Goal: Transaction & Acquisition: Purchase product/service

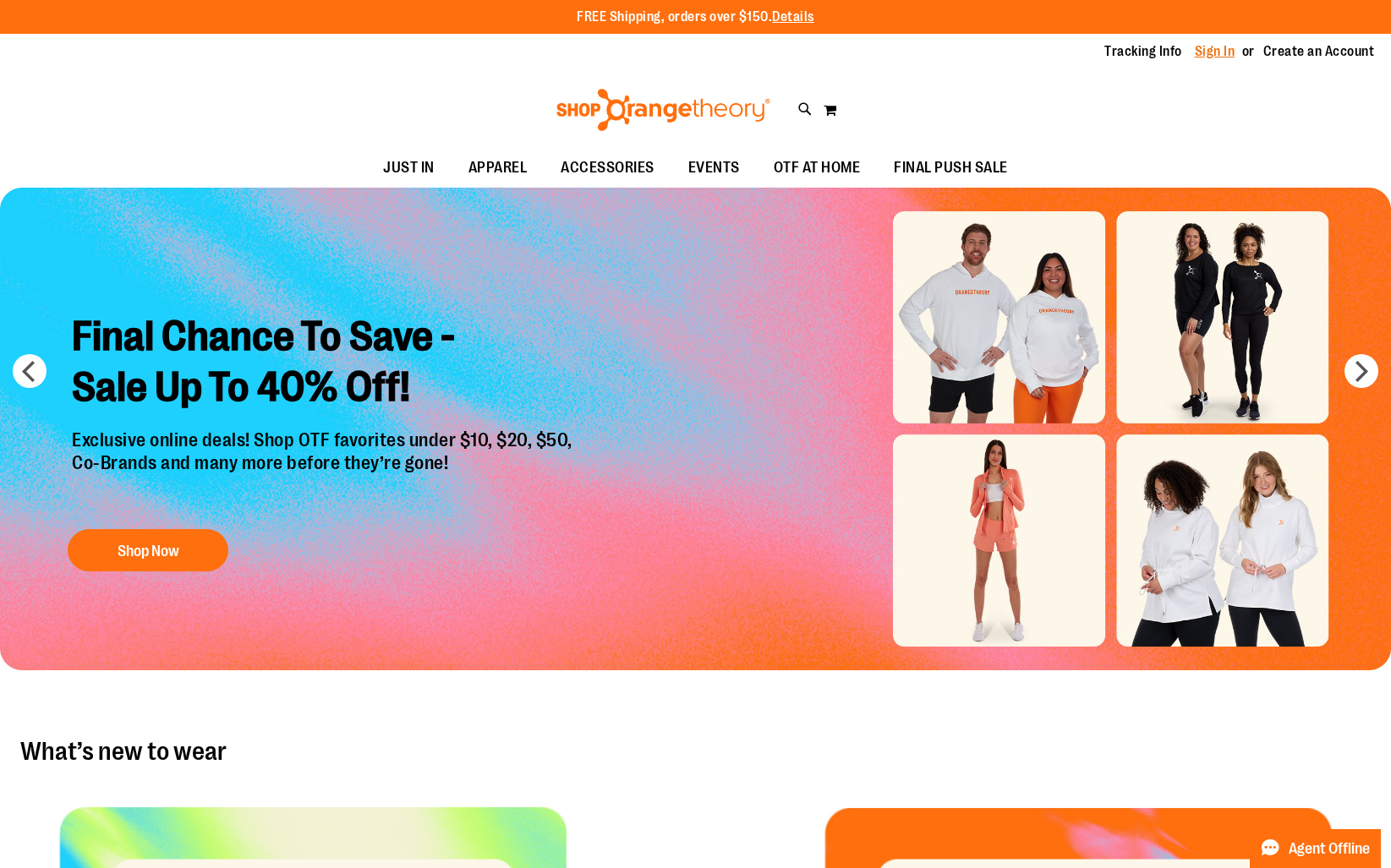
click at [1218, 56] on link "Sign In" at bounding box center [1215, 52] width 41 height 19
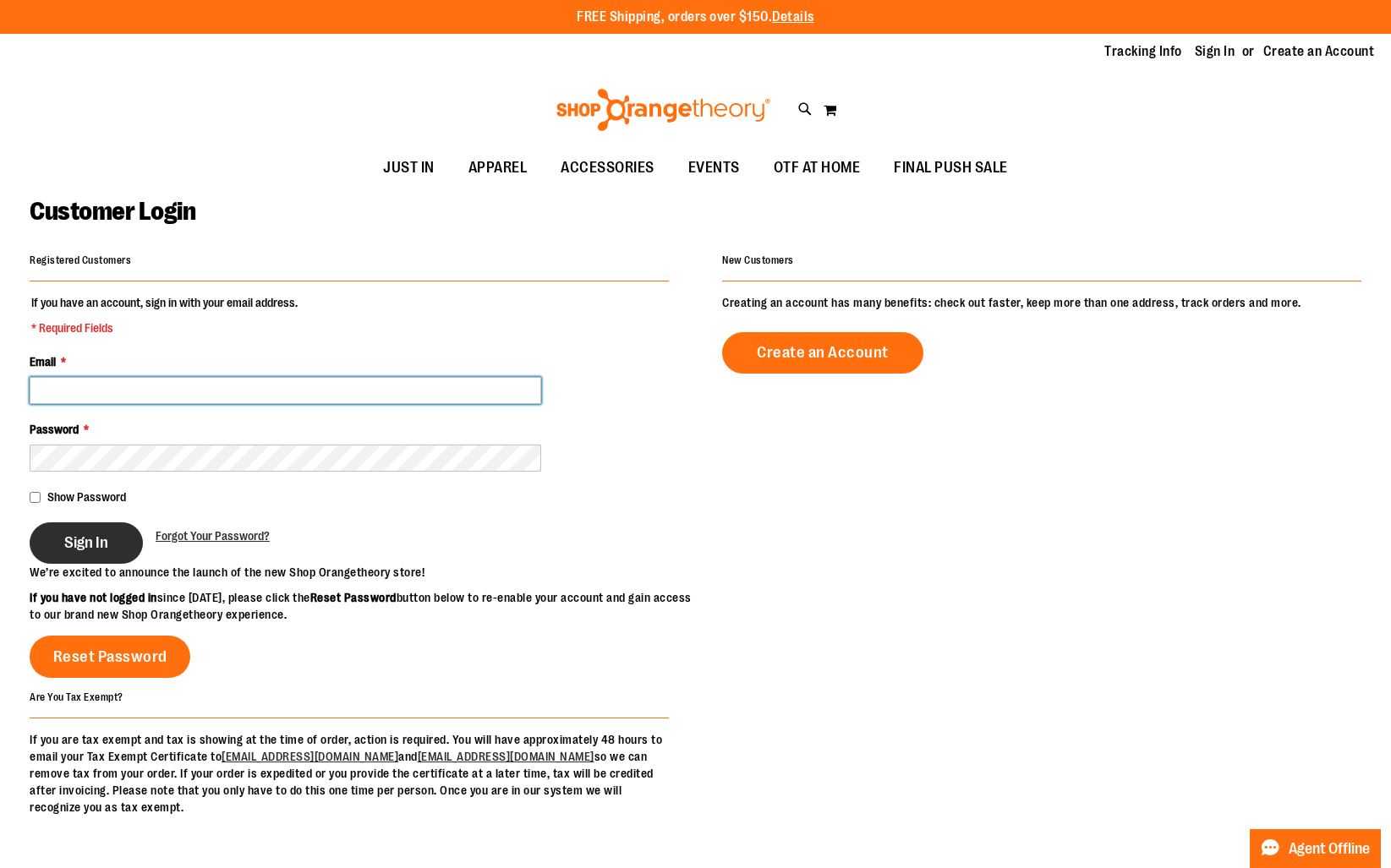
type input "**********"
click at [61, 534] on button "Sign In" at bounding box center [86, 543] width 113 height 41
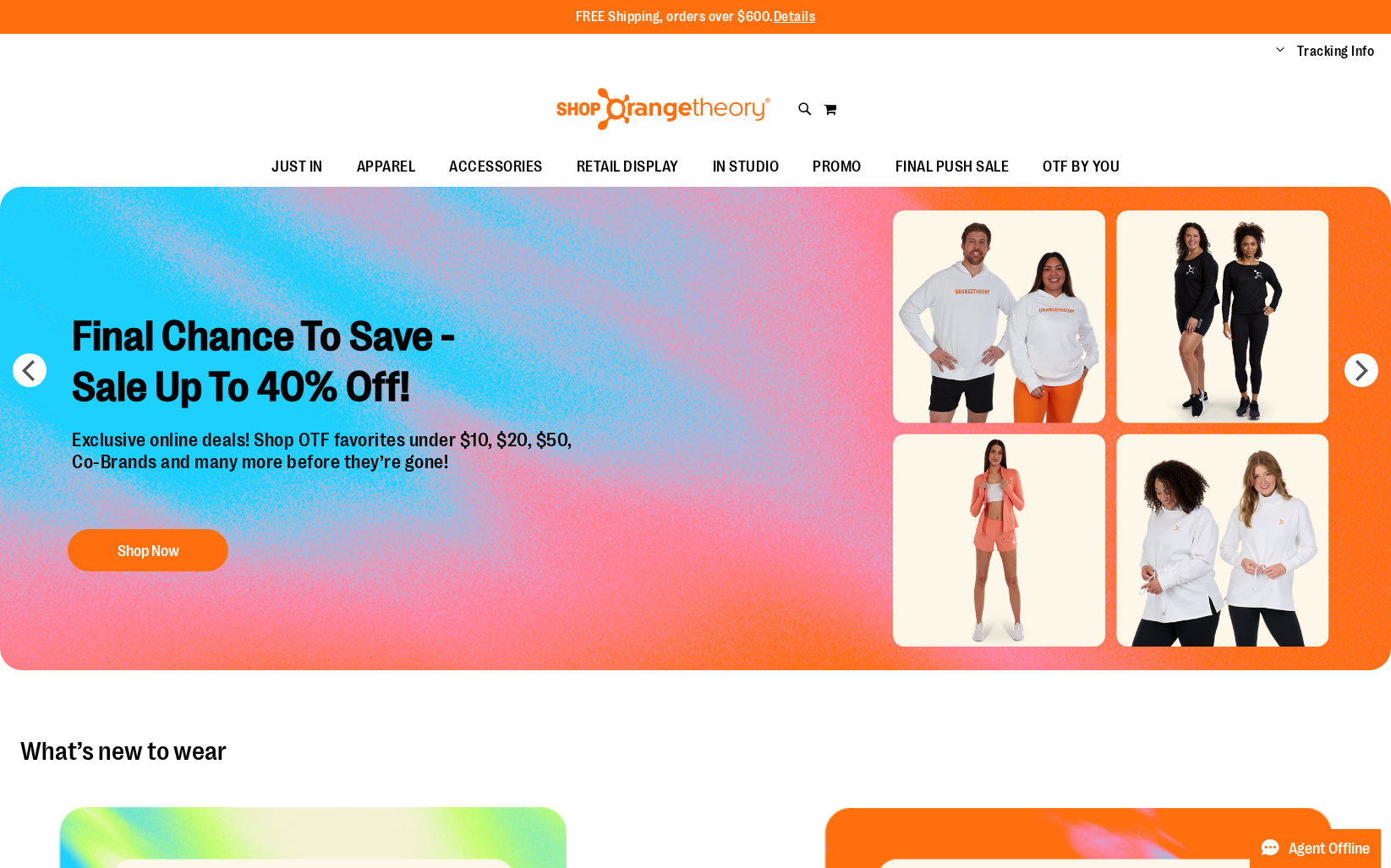
type input "**********"
click at [1274, 51] on ul "Change My Account Sign Out Tracking Info Sign Out Return to Procurement" at bounding box center [1317, 52] width 116 height 19
click at [1286, 51] on ul "Change My Account Sign Out Tracking Info Sign Out Return to Procurement" at bounding box center [1317, 52] width 116 height 19
click at [1280, 52] on span "Change" at bounding box center [1280, 51] width 9 height 16
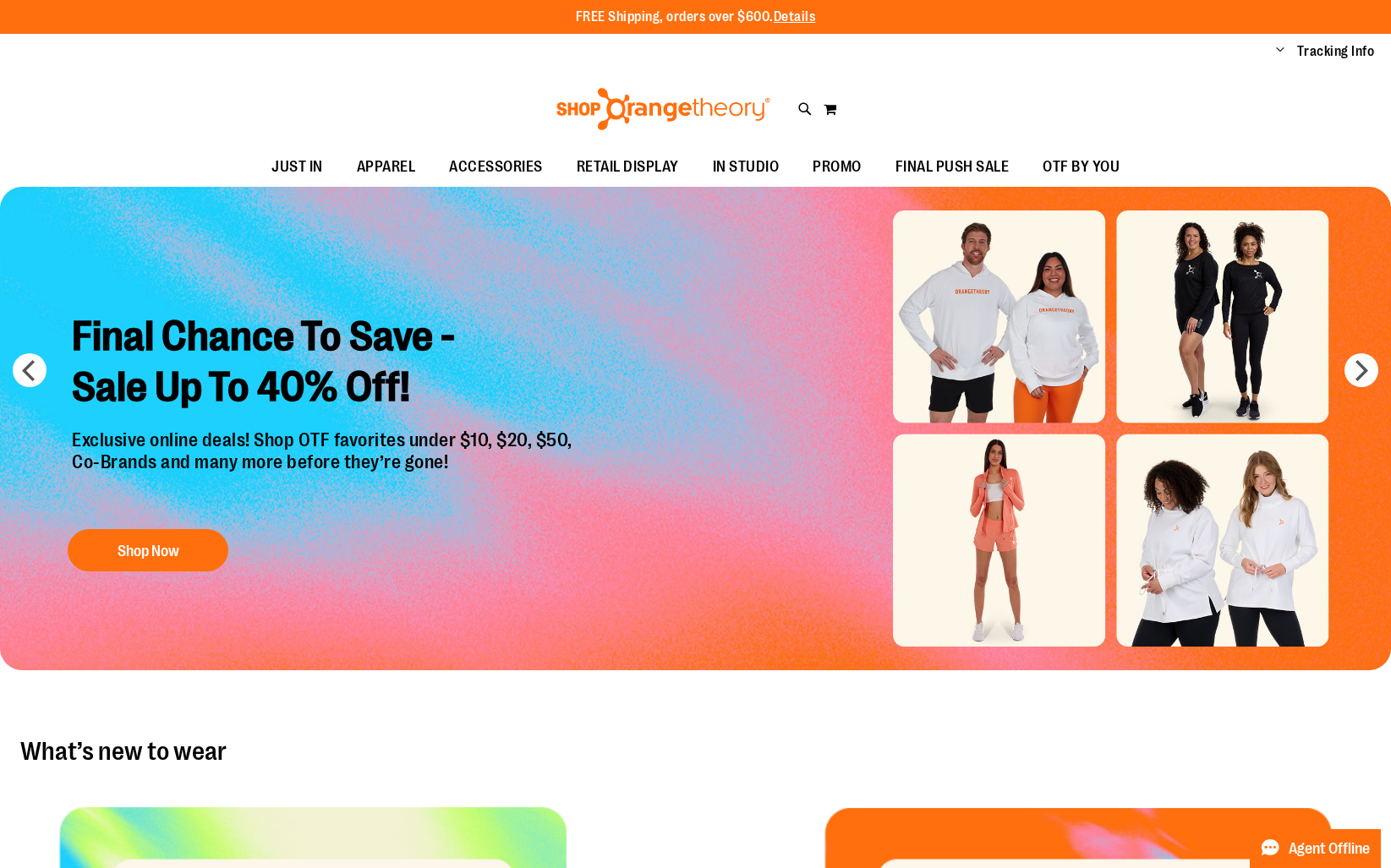
click at [1280, 54] on span "Change" at bounding box center [1280, 51] width 9 height 16
click at [1231, 74] on link "My Account" at bounding box center [1219, 80] width 148 height 32
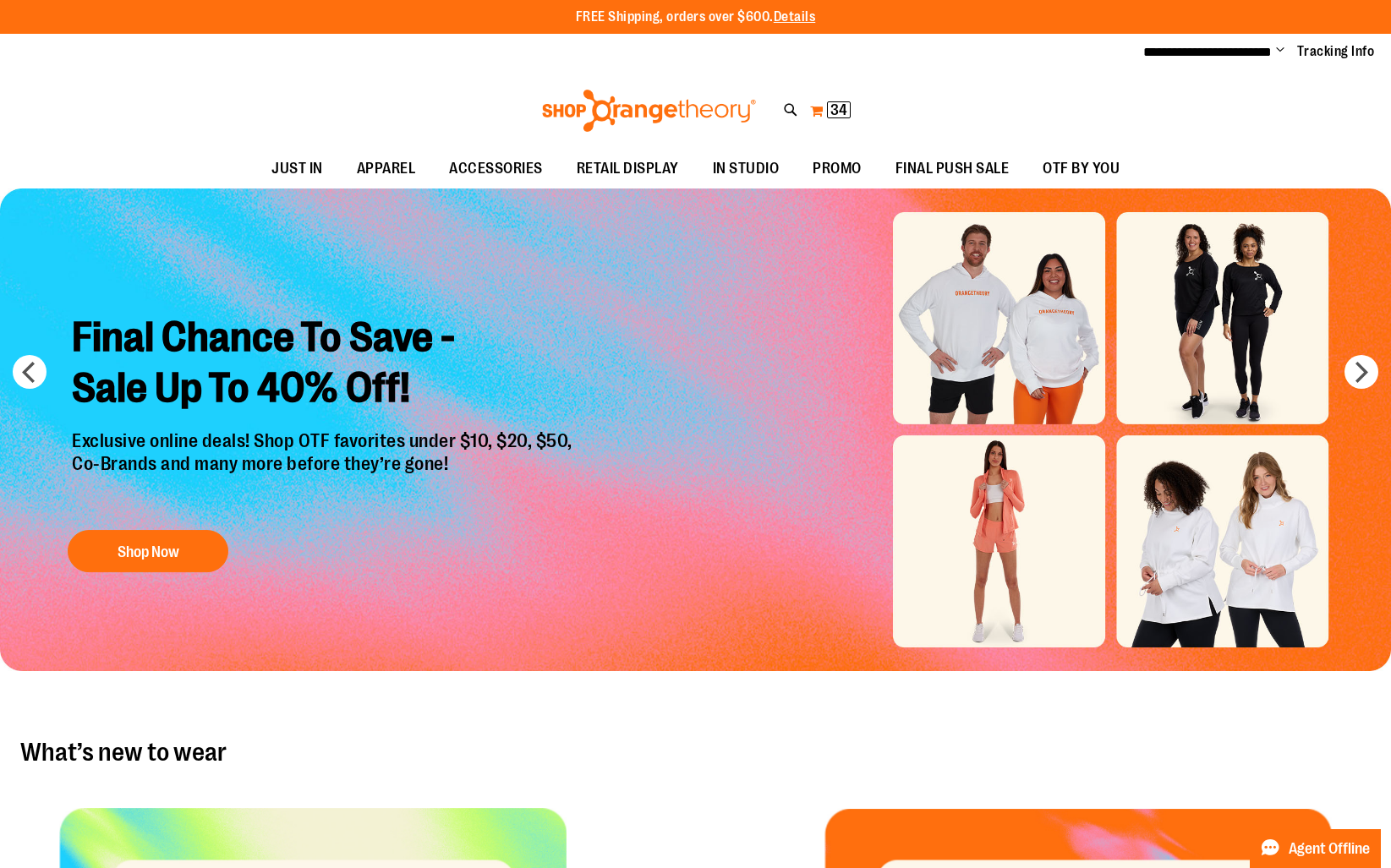
click at [847, 111] on span "34 34 items" at bounding box center [838, 110] width 23 height 17
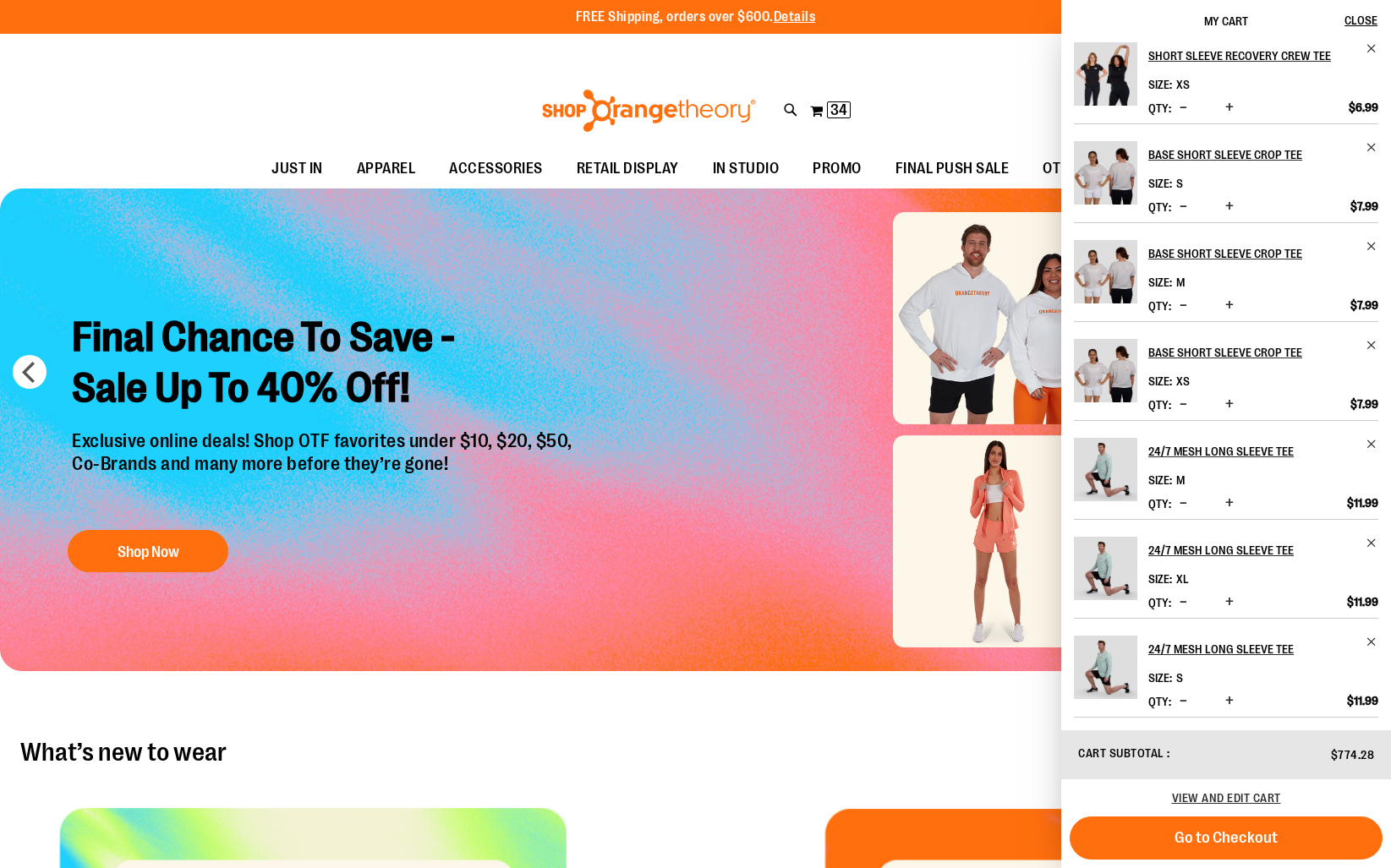
scroll to position [117, 0]
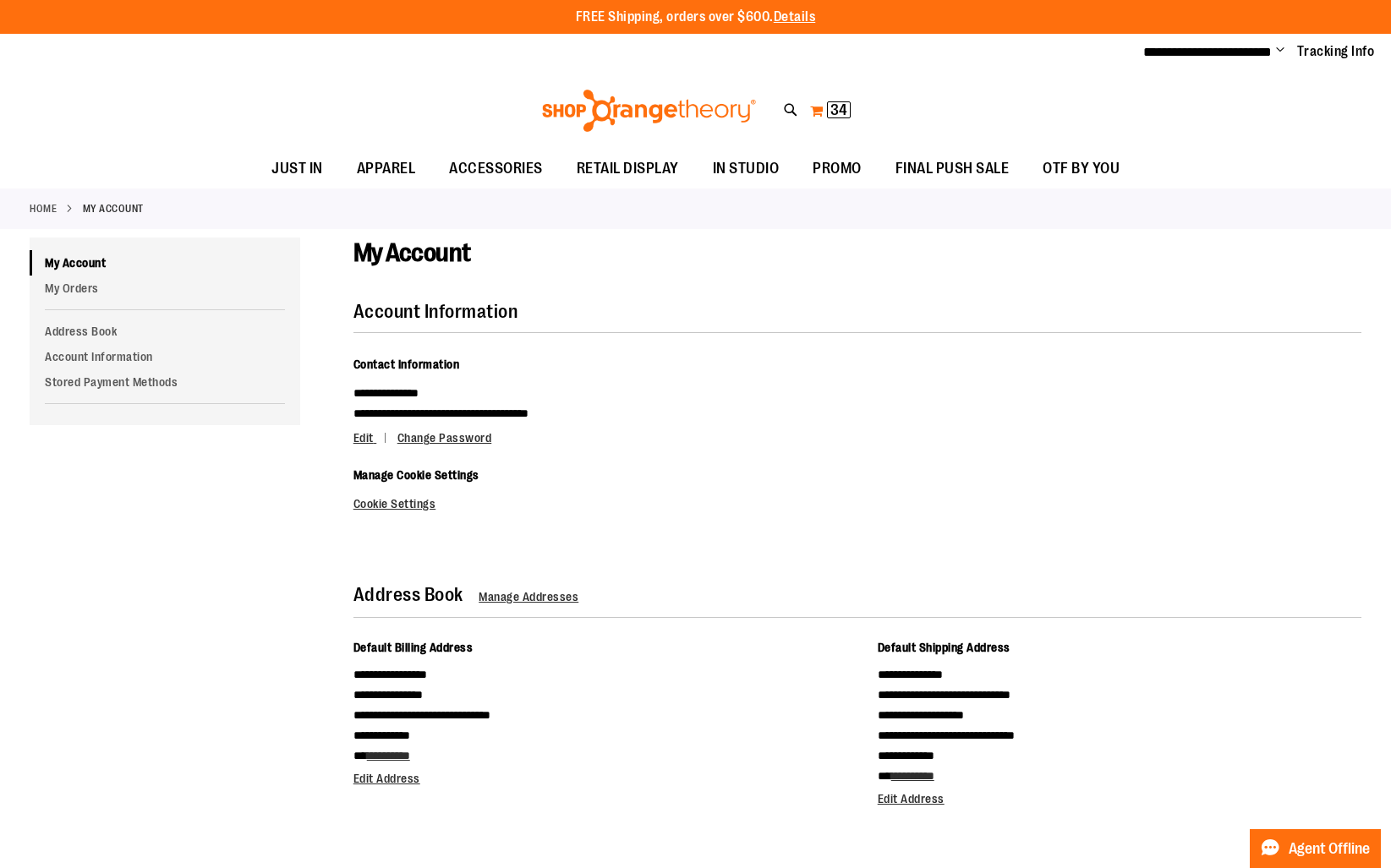
type input "**********"
click at [841, 107] on span "34" at bounding box center [839, 110] width 17 height 17
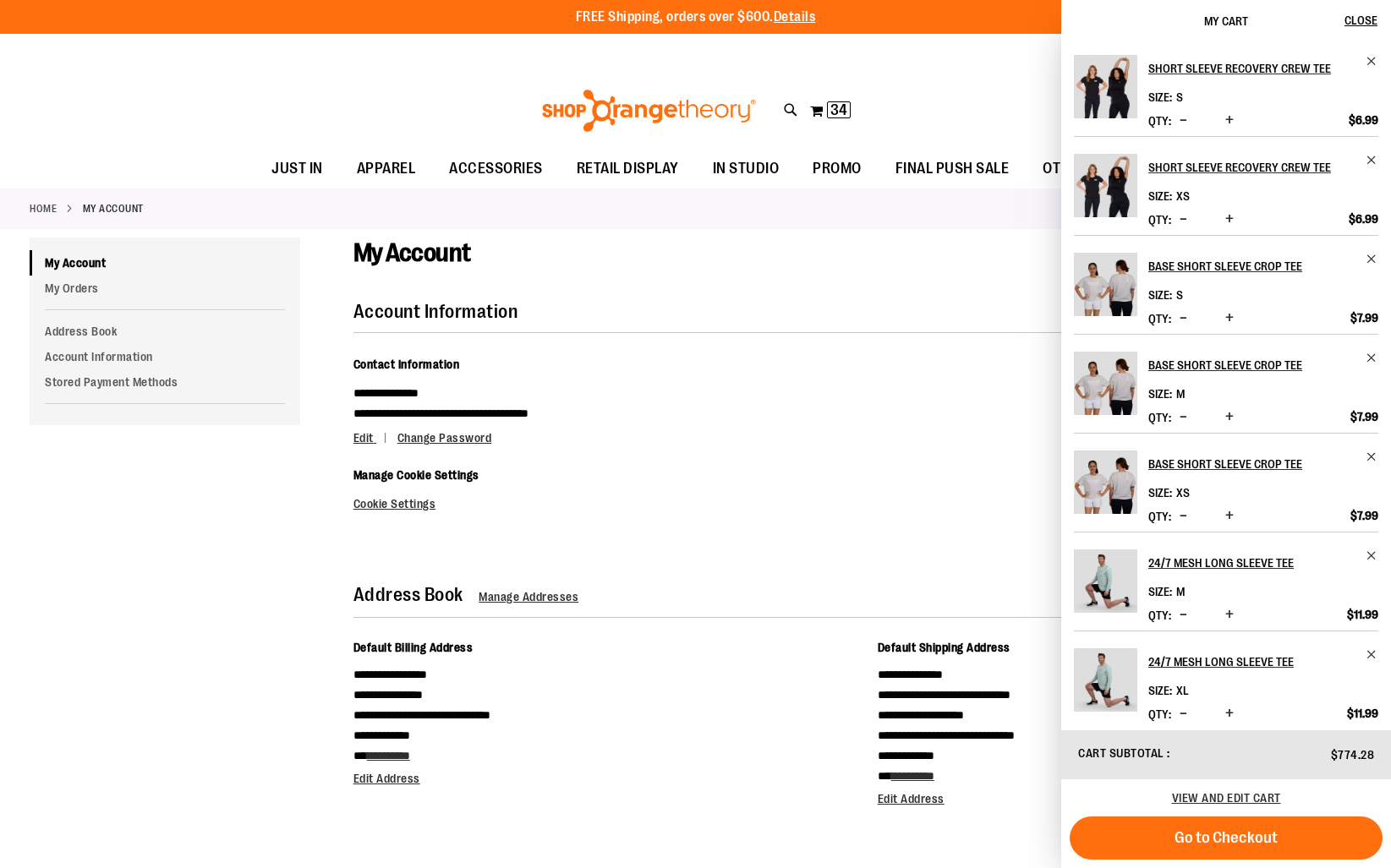
click at [876, 313] on div "Account Information" at bounding box center [858, 317] width 1008 height 31
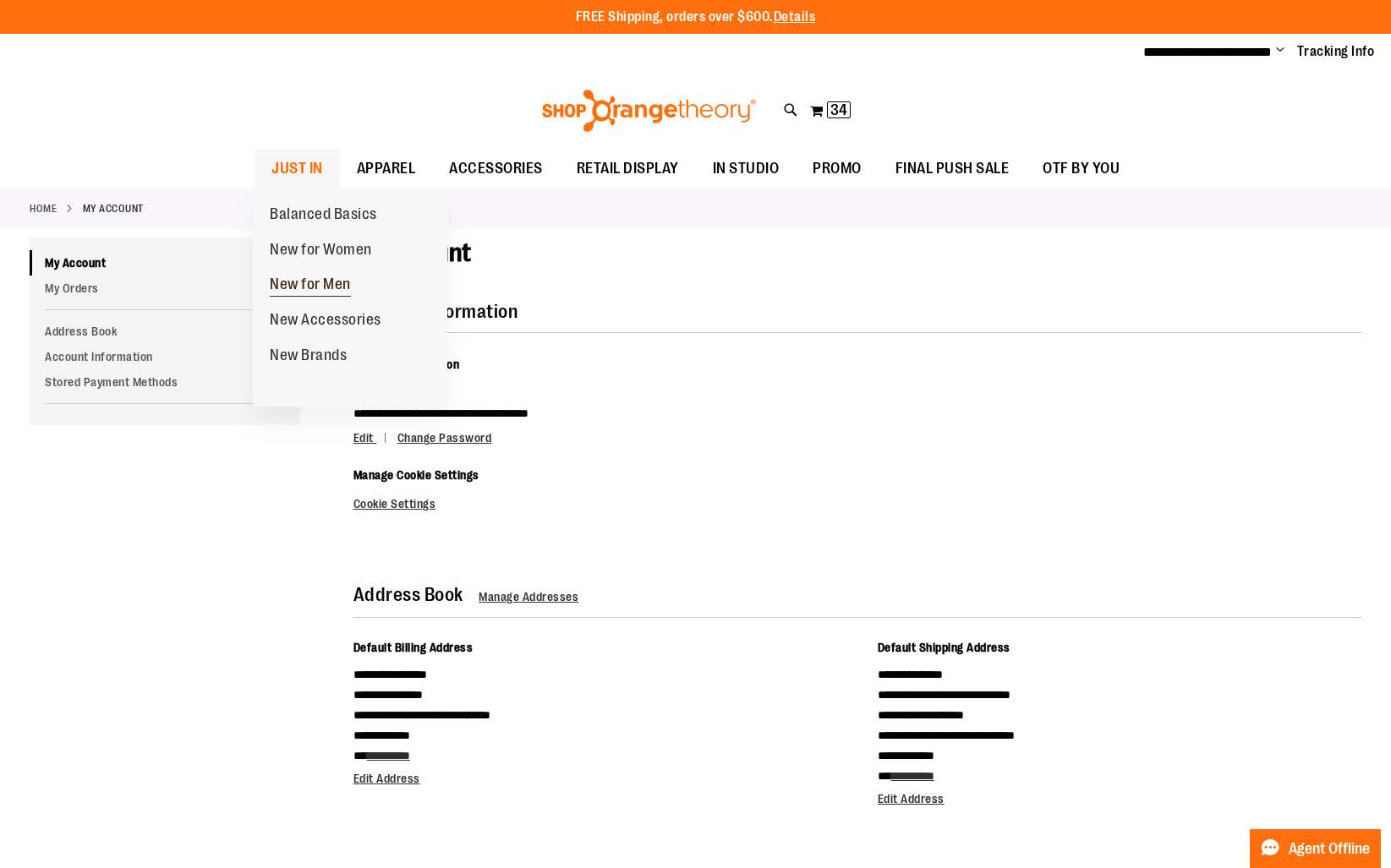
click at [300, 293] on span "New for Men" at bounding box center [310, 286] width 81 height 21
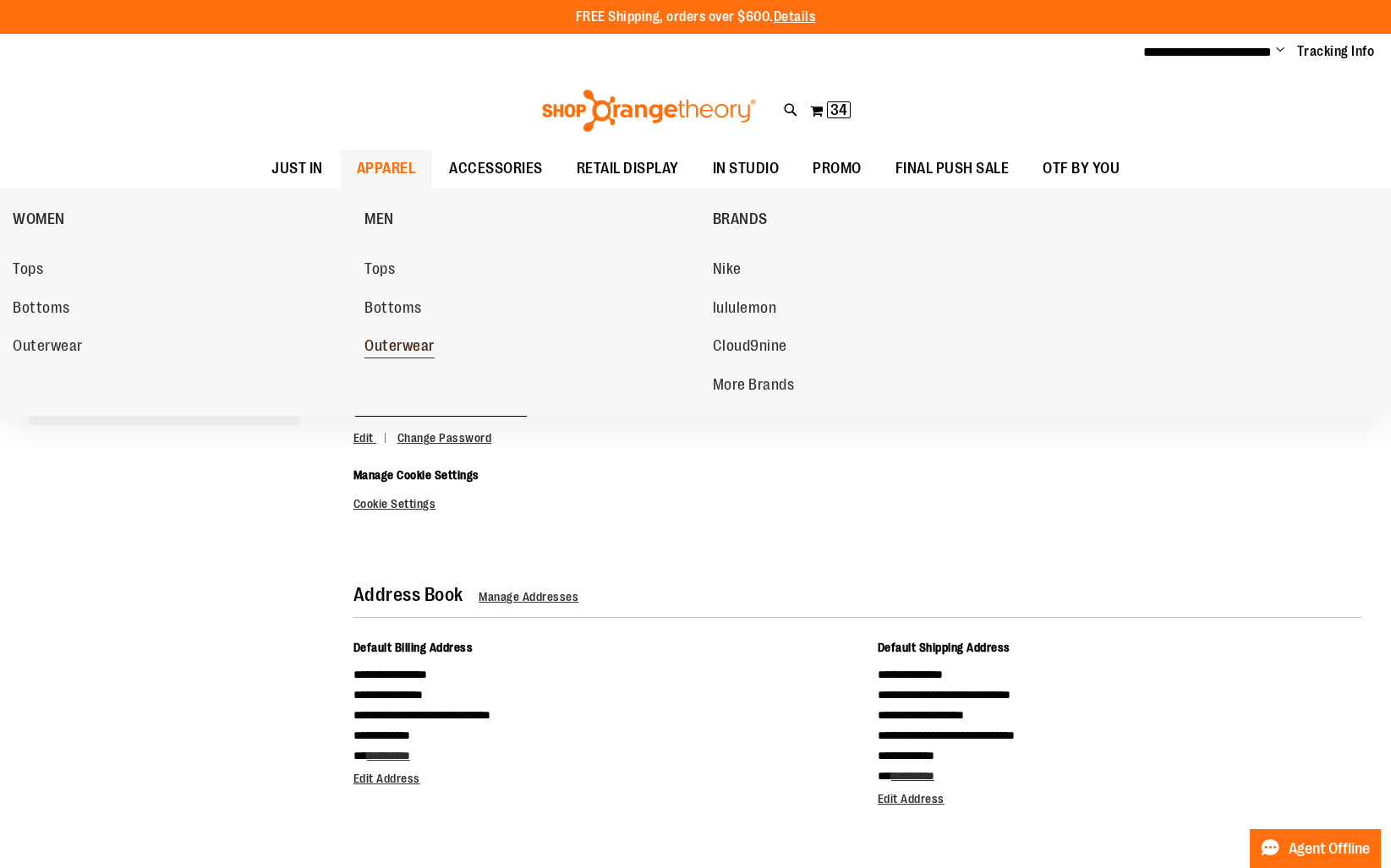
click at [394, 349] on span "Outerwear" at bounding box center [399, 348] width 70 height 21
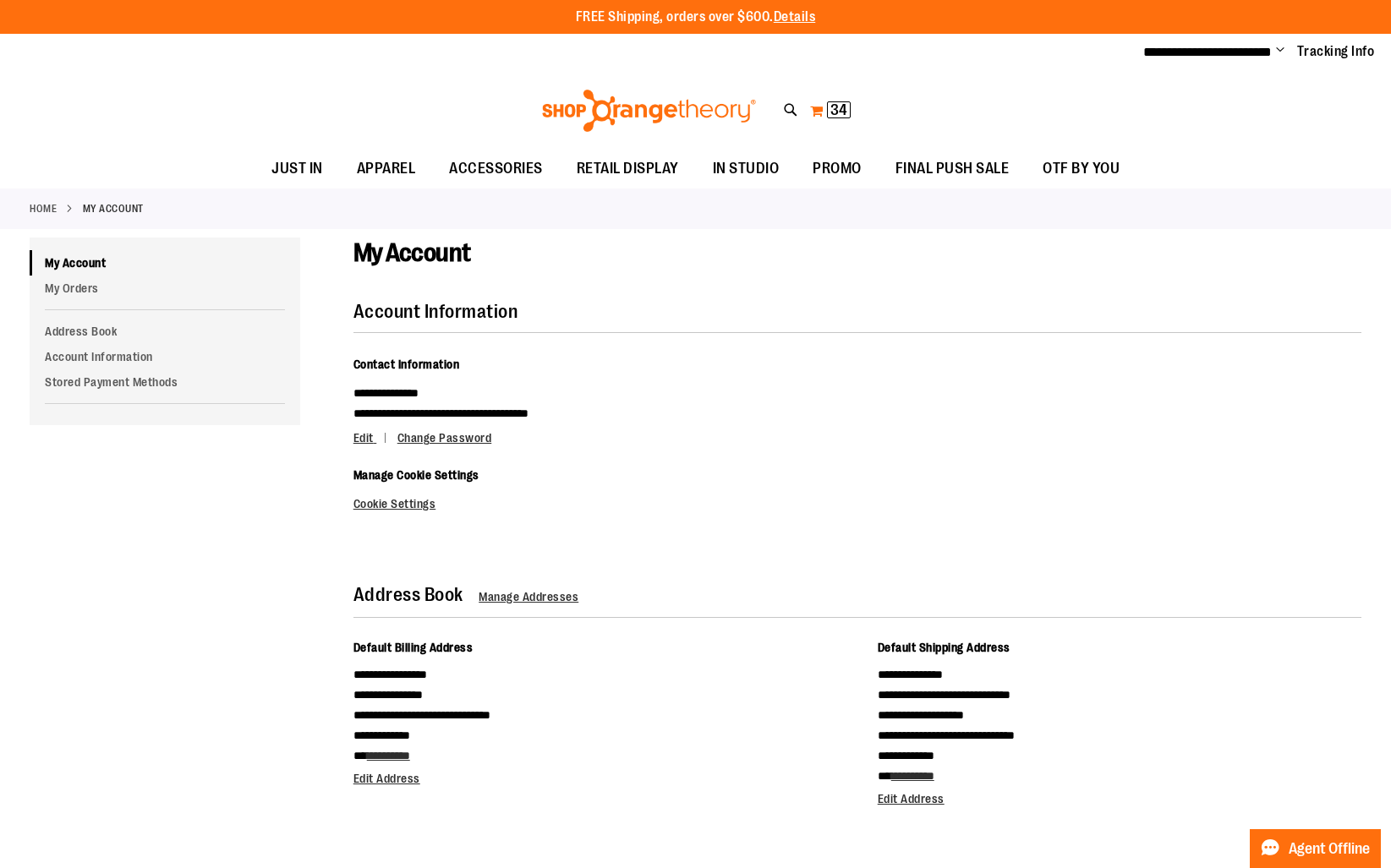
click at [831, 109] on span "34" at bounding box center [839, 110] width 17 height 17
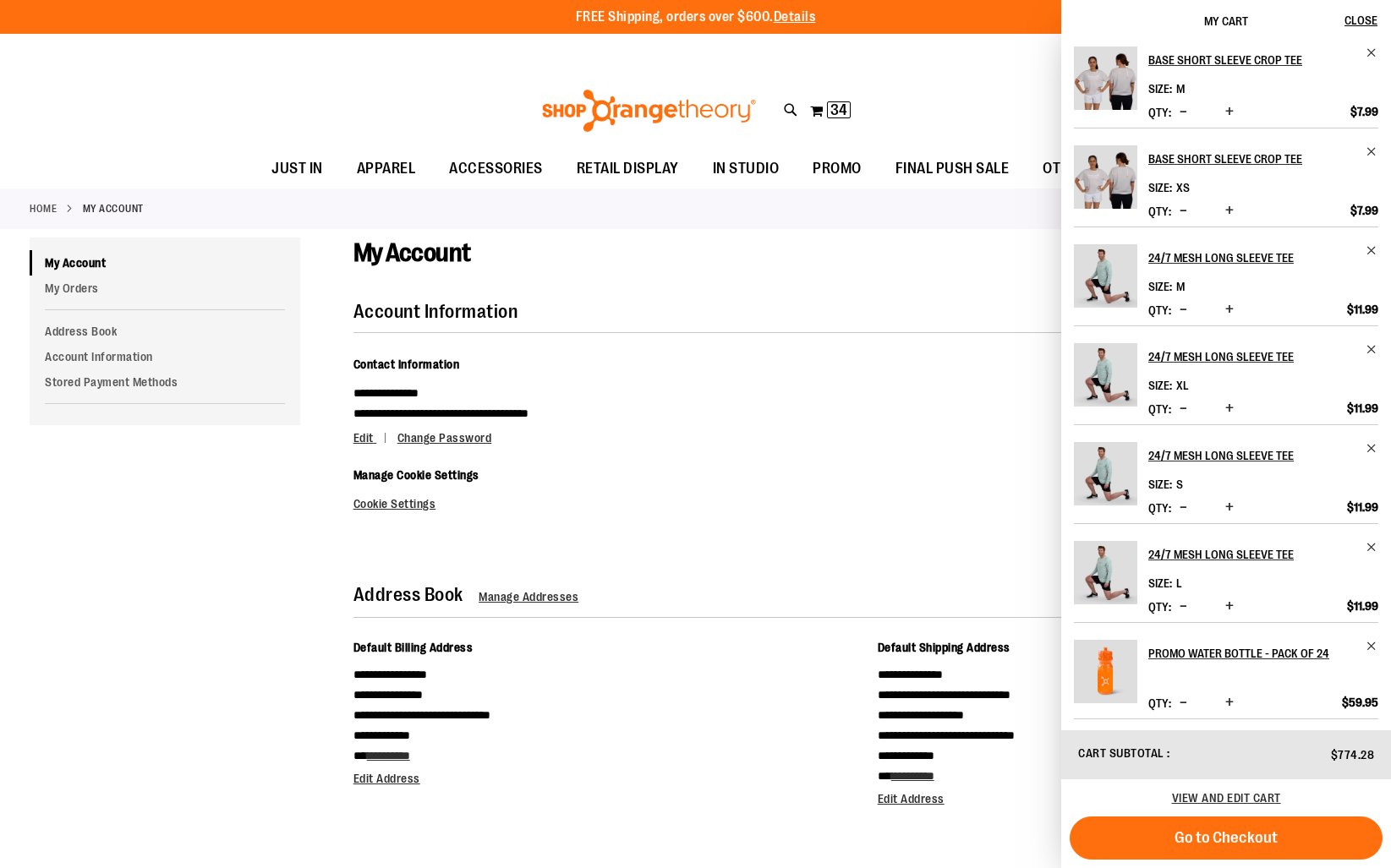
scroll to position [309, 0]
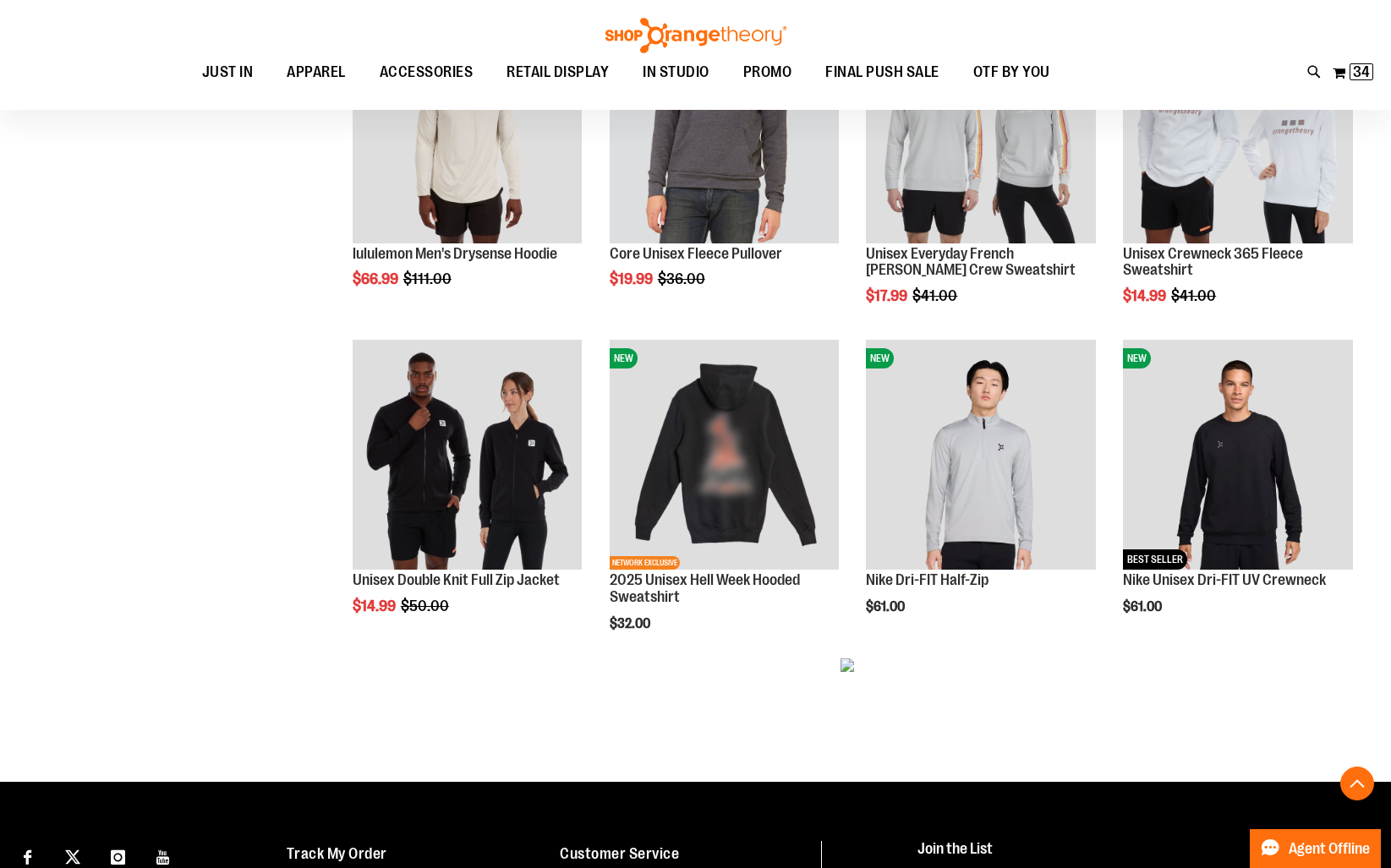
scroll to position [679, 0]
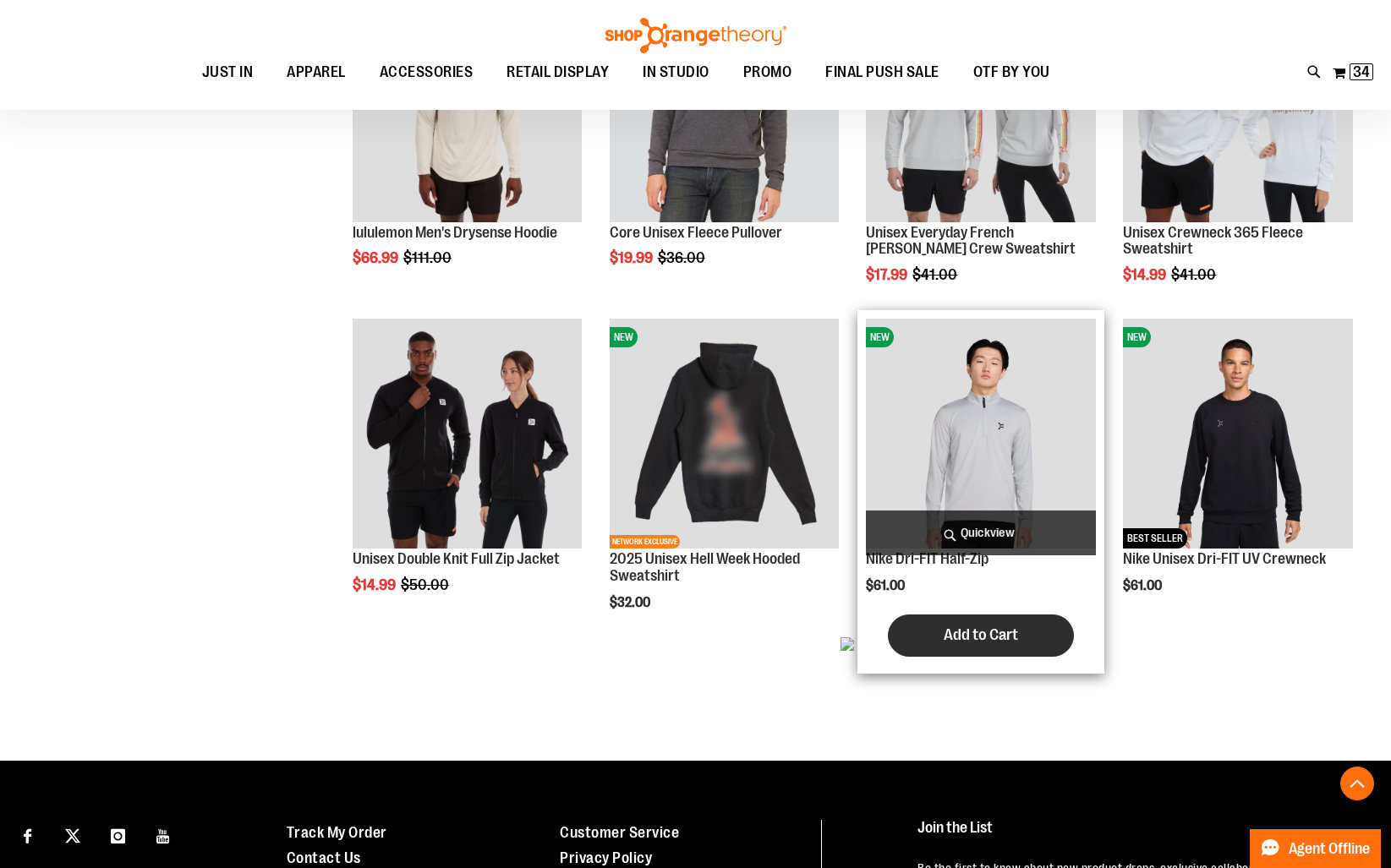
type input "**********"
click at [1030, 644] on button "Add to Cart" at bounding box center [980, 635] width 186 height 42
click at [971, 517] on span "Quickview" at bounding box center [980, 533] width 230 height 45
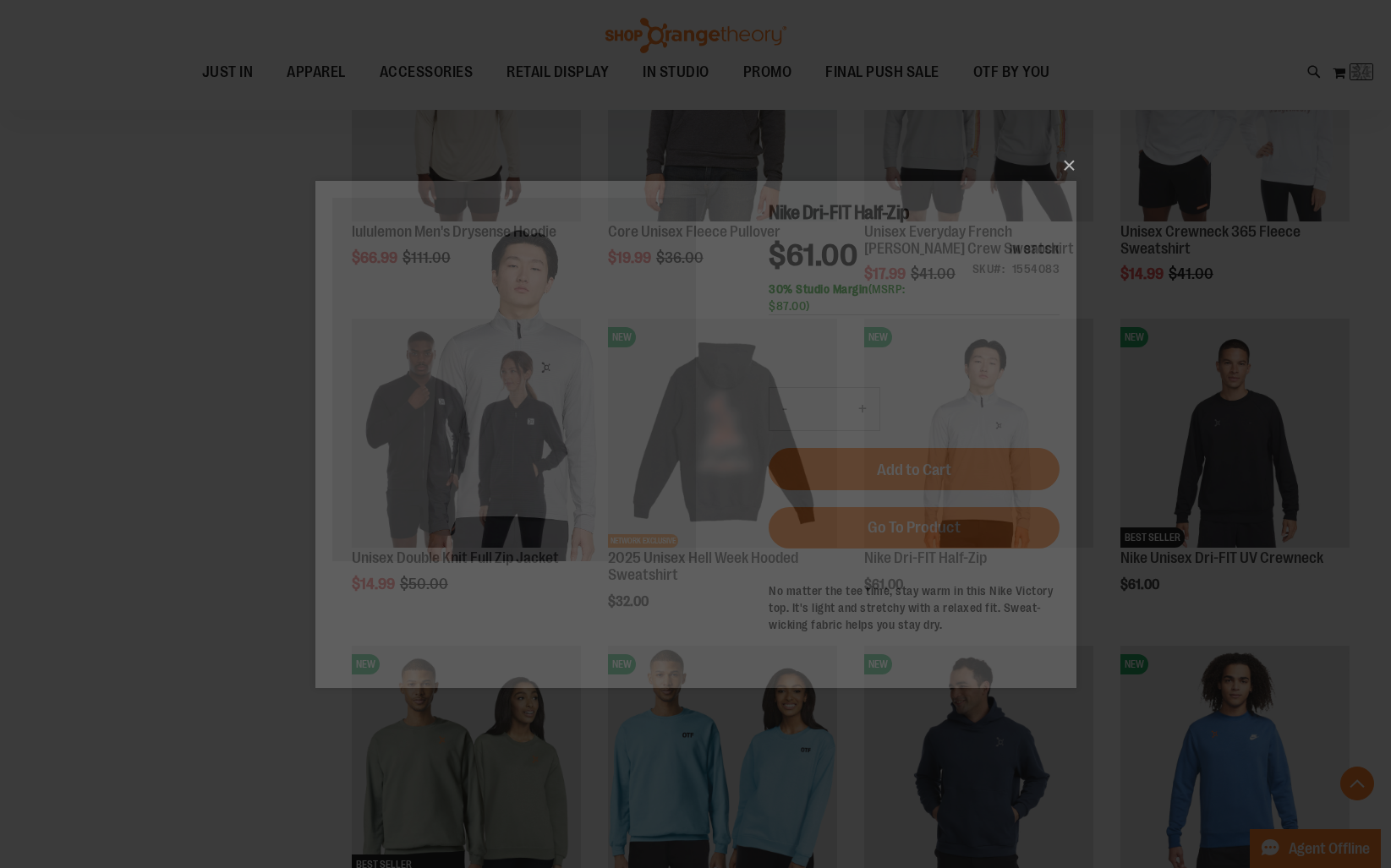
scroll to position [0, 0]
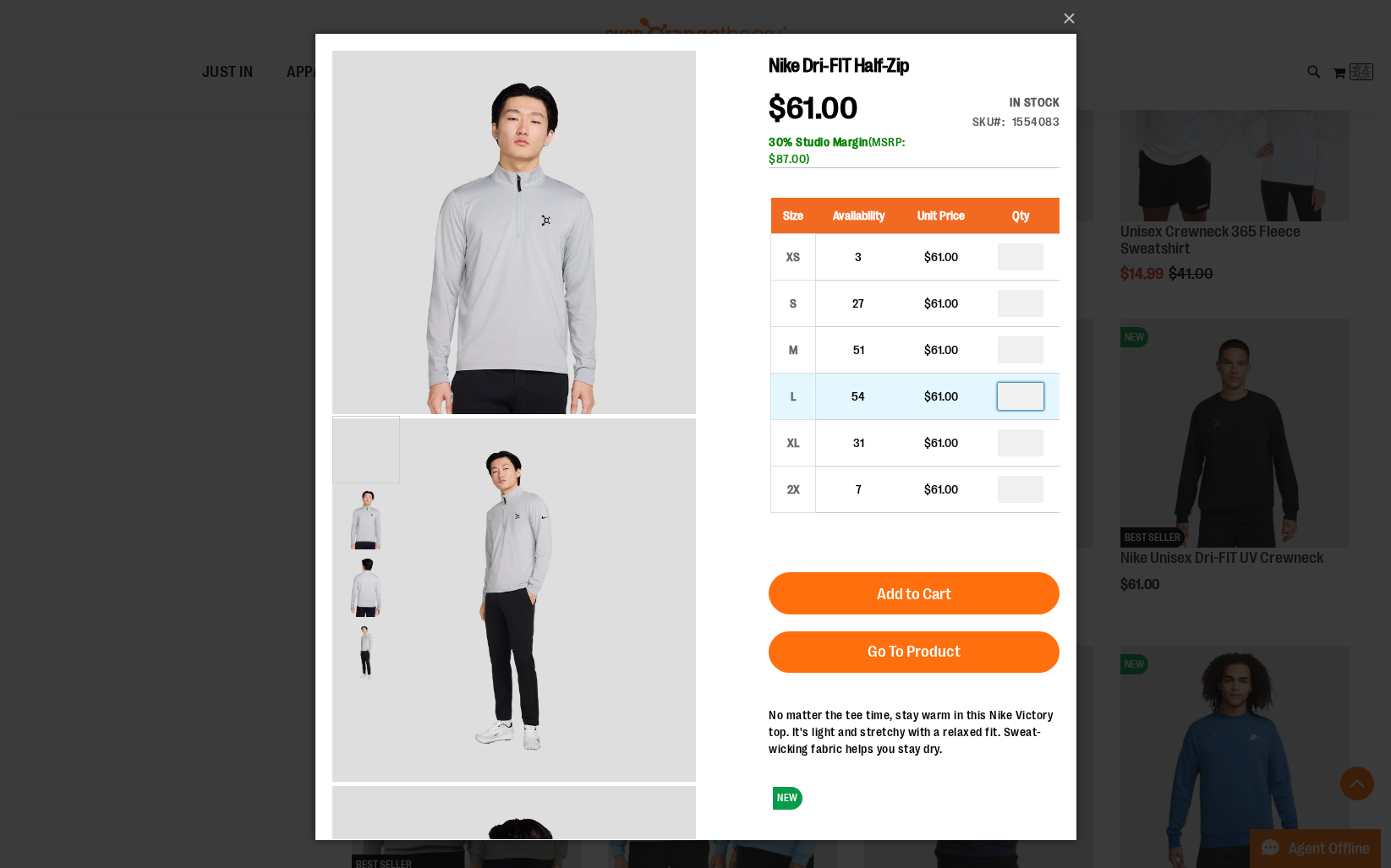
click at [1025, 397] on input "number" at bounding box center [1019, 396] width 46 height 27
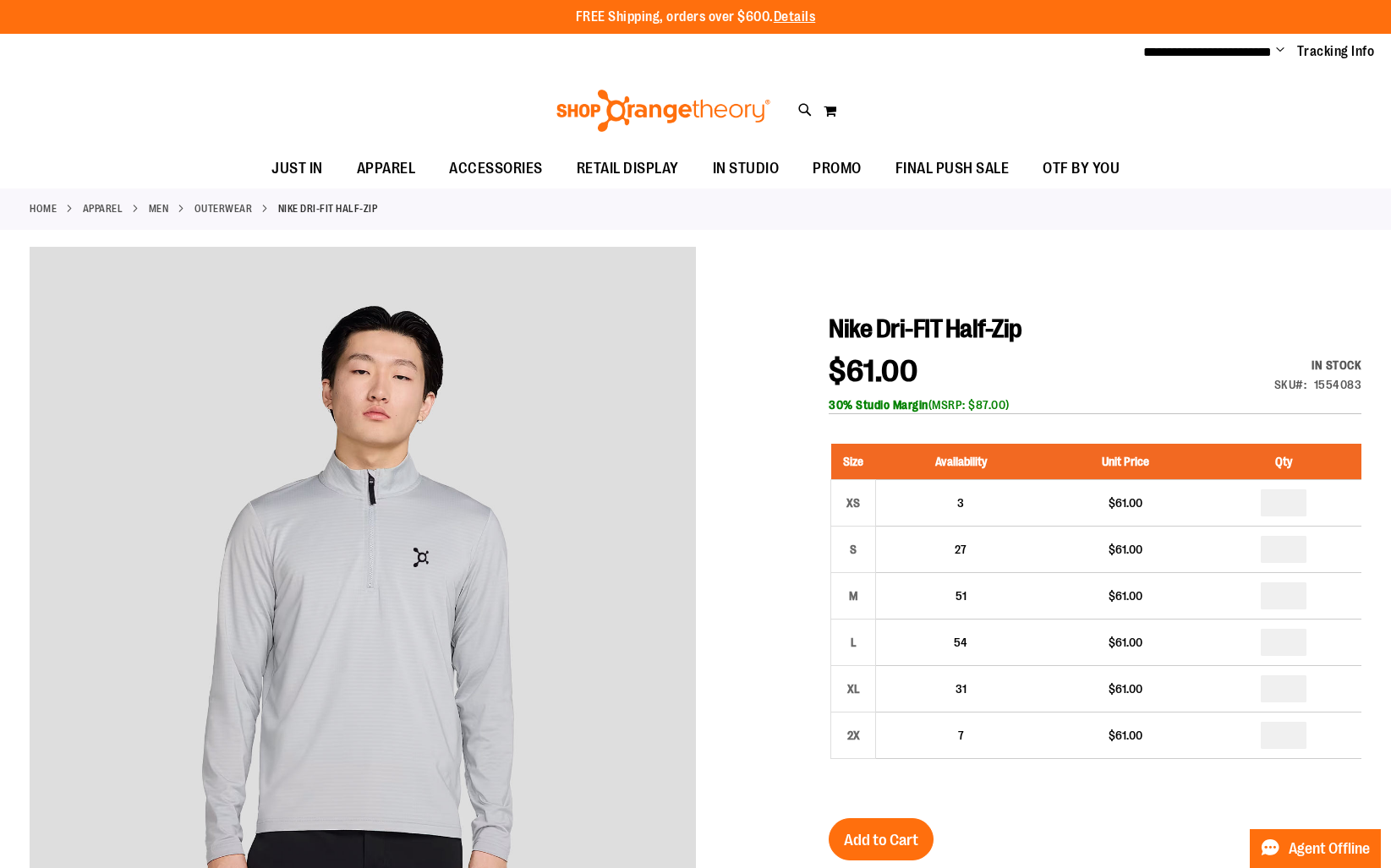
type input "**********"
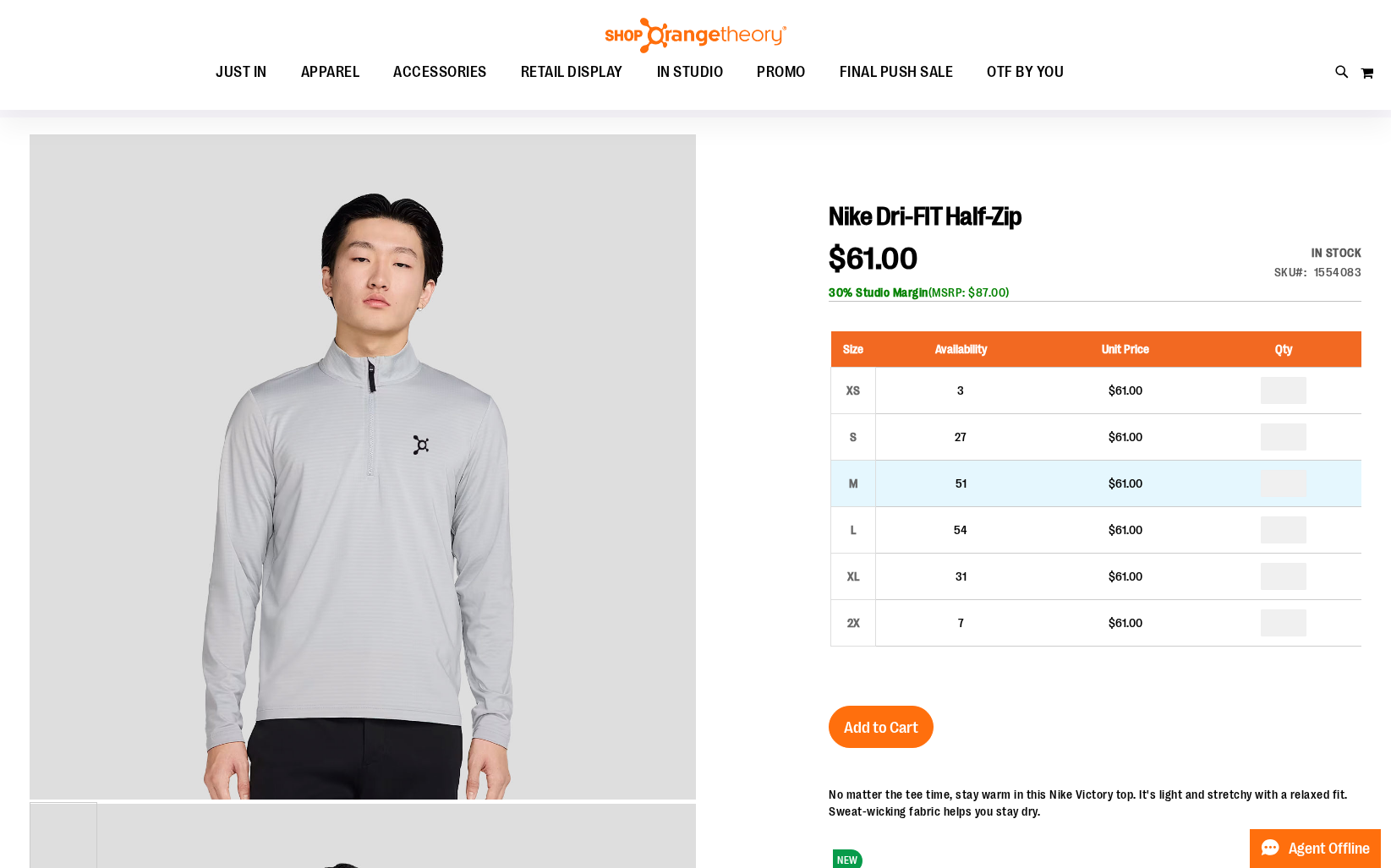
scroll to position [113, 0]
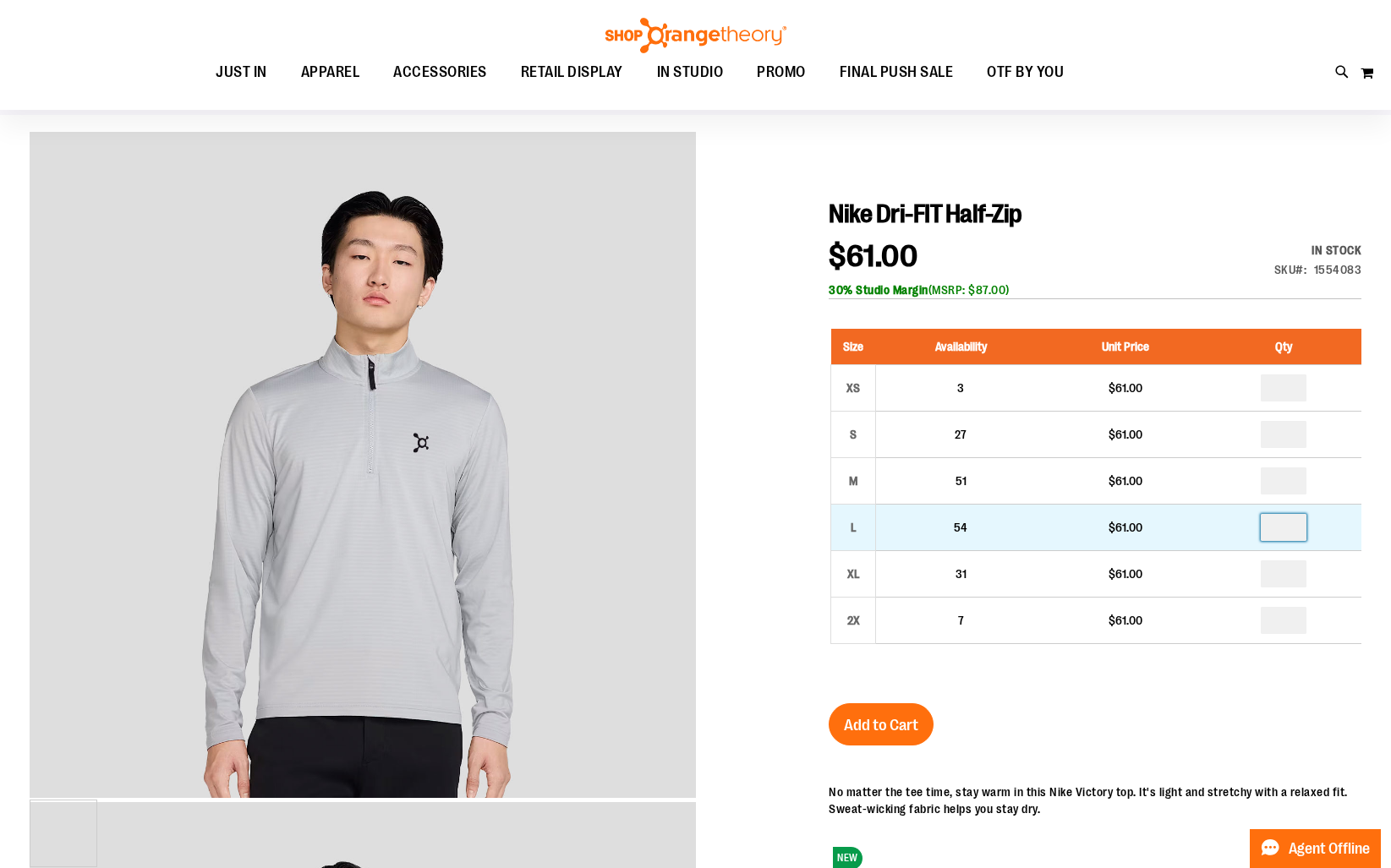
click at [1286, 539] on input "number" at bounding box center [1283, 527] width 46 height 27
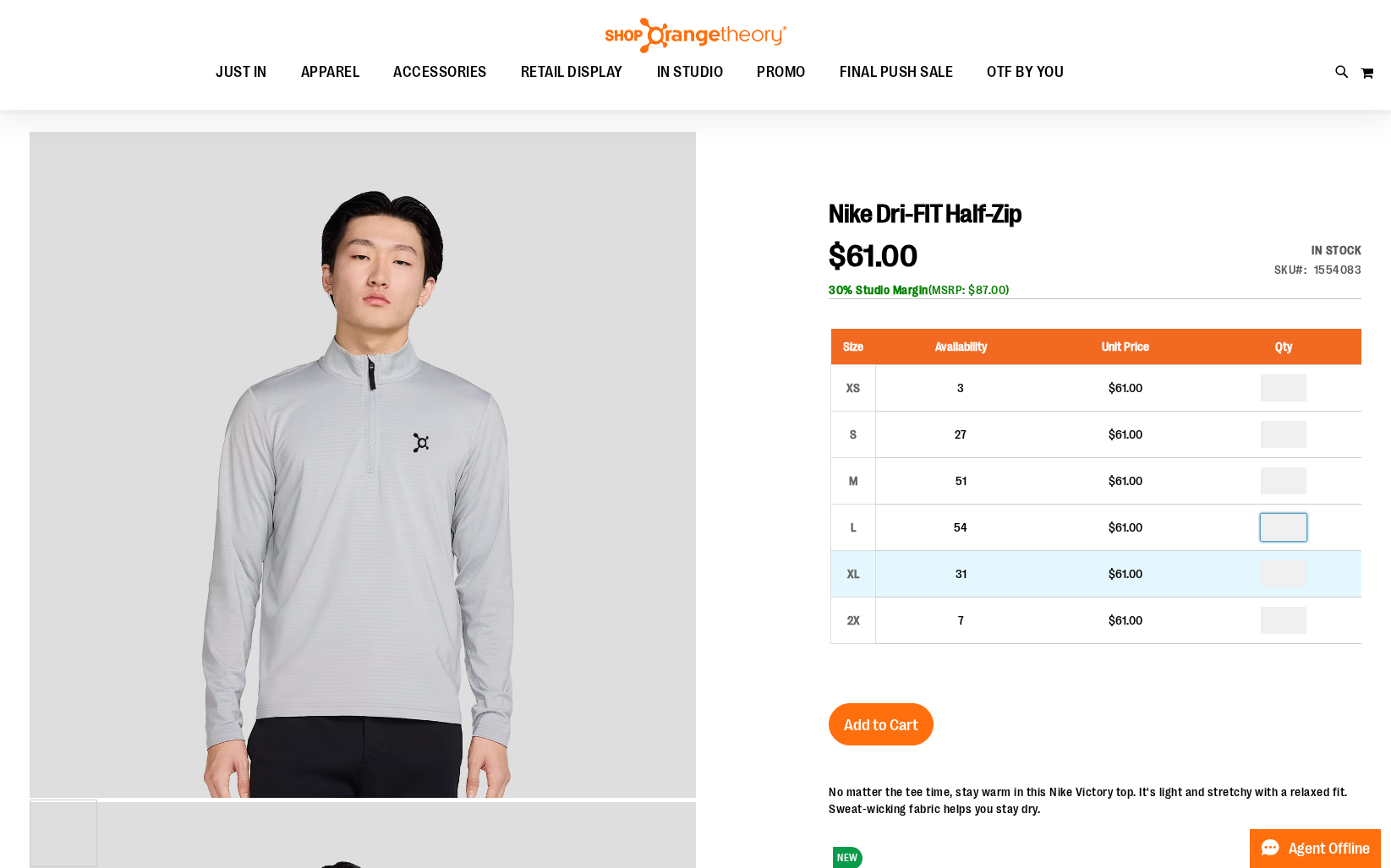
type input "*"
click at [1292, 571] on input "number" at bounding box center [1283, 573] width 46 height 27
type input "*"
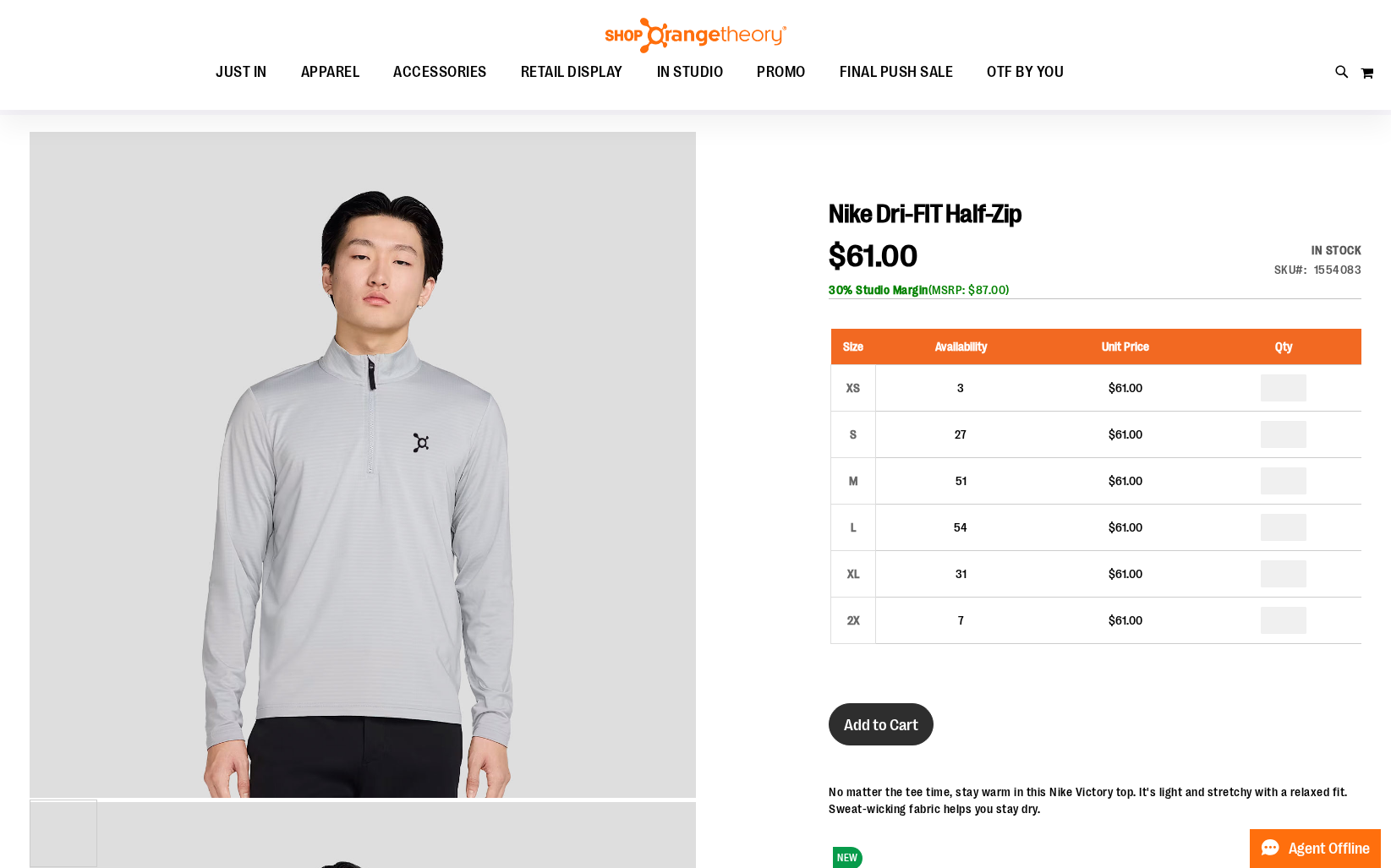
click at [895, 735] on button "Add to Cart" at bounding box center [880, 724] width 105 height 42
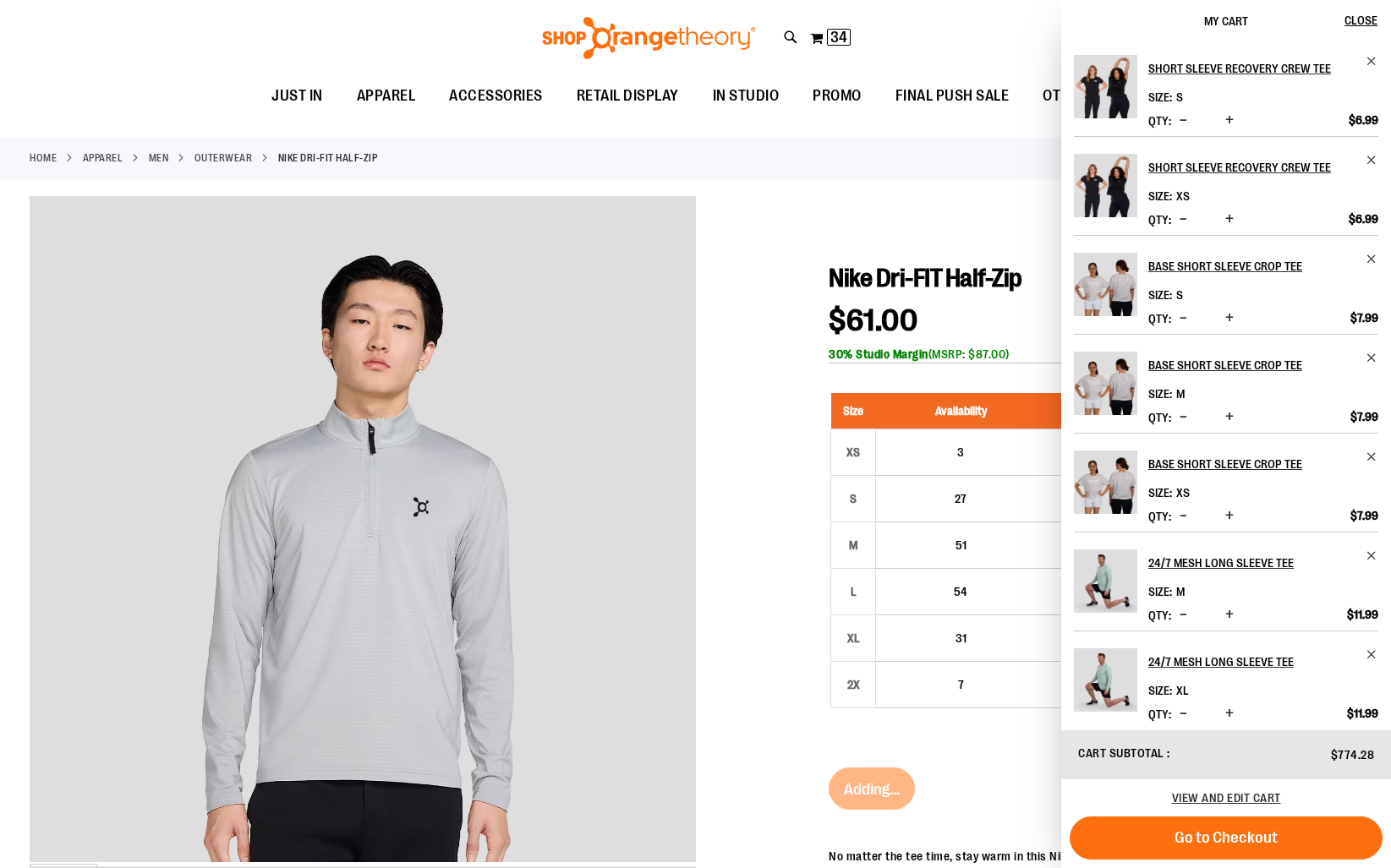
scroll to position [0, 0]
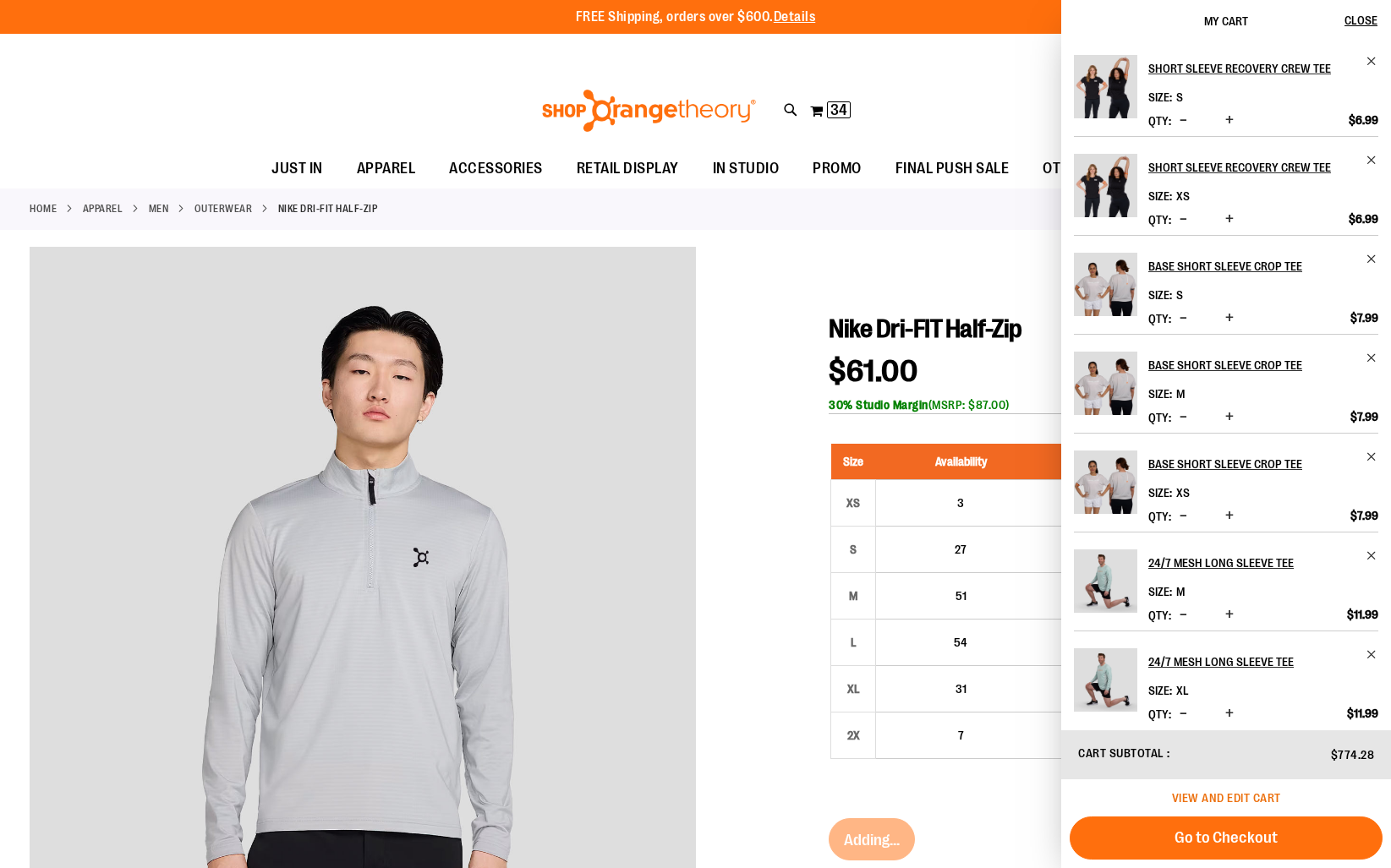
click at [1182, 796] on span "View and edit cart" at bounding box center [1226, 798] width 109 height 14
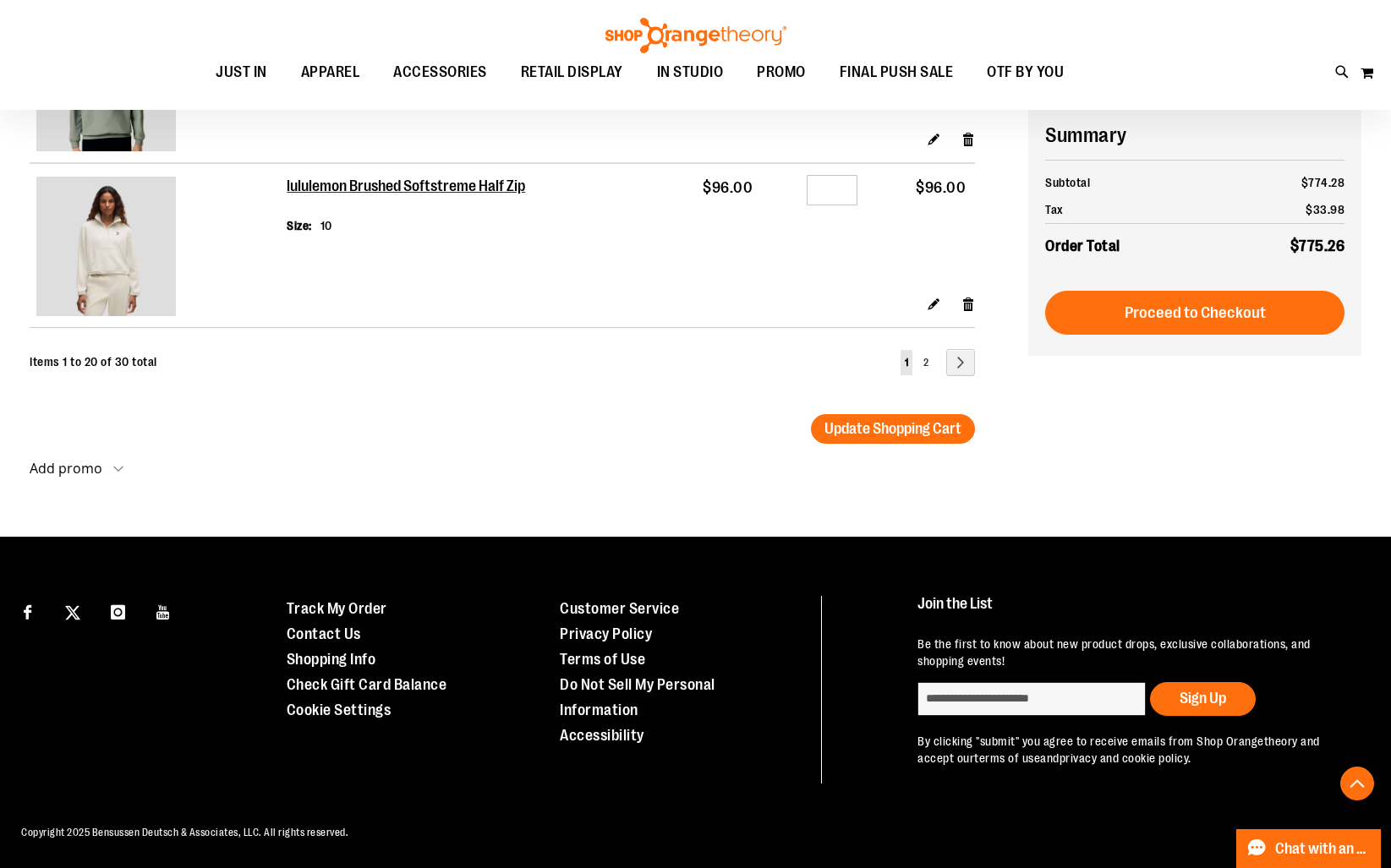
scroll to position [3303, 0]
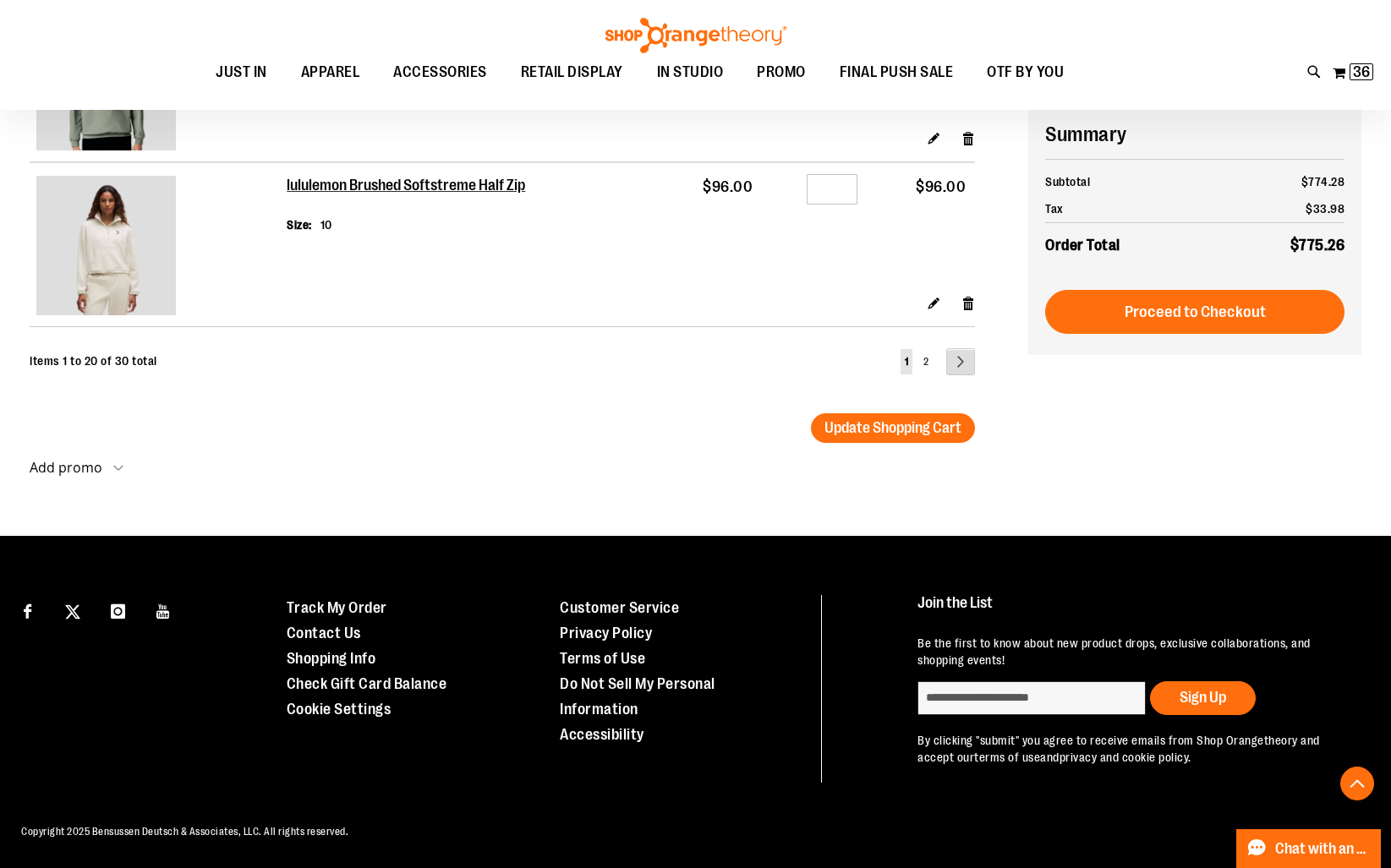
type input "**********"
click at [969, 371] on link "Page Next" at bounding box center [960, 361] width 29 height 27
click at [922, 369] on link "Page 2" at bounding box center [926, 361] width 14 height 25
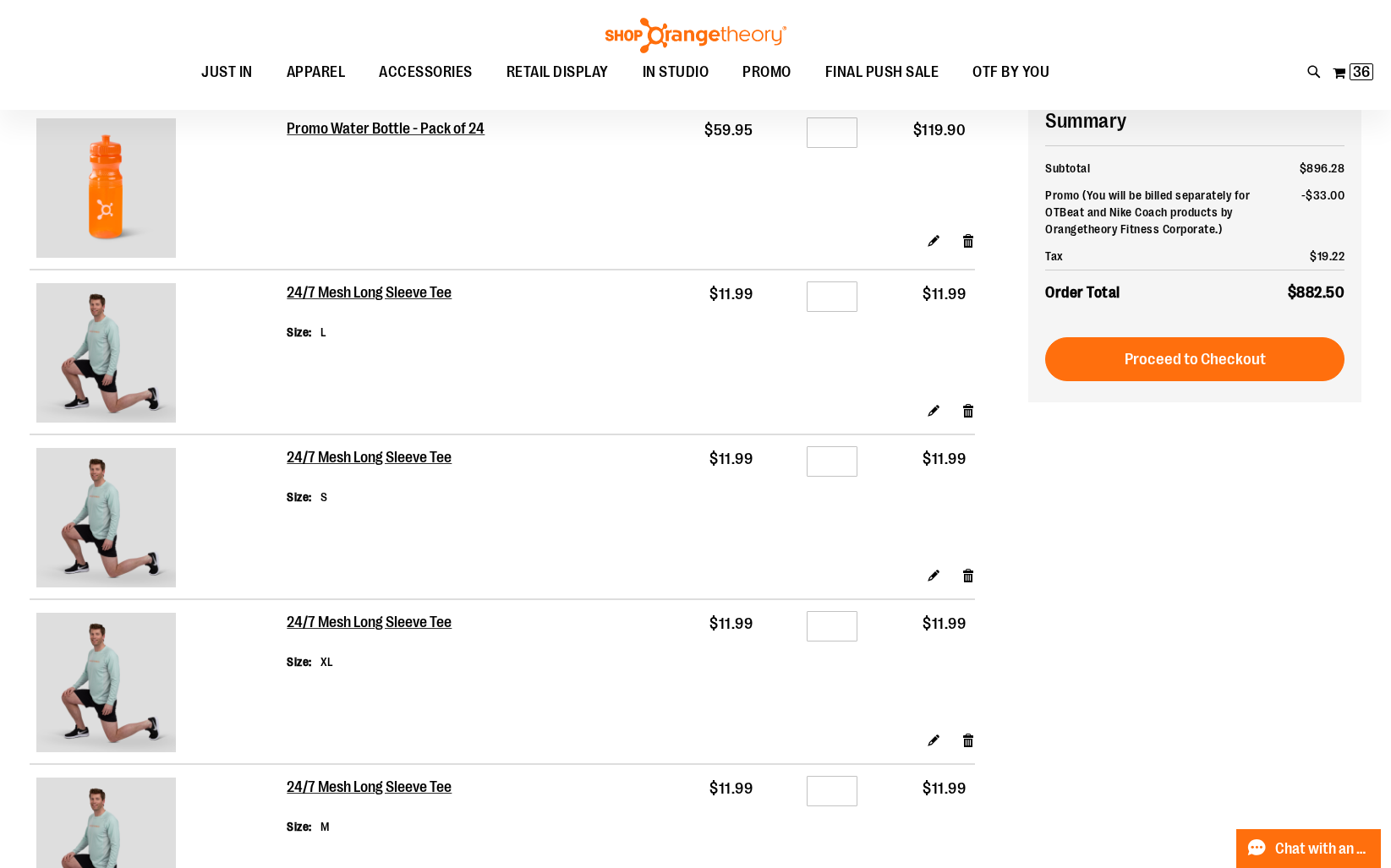
scroll to position [0, 0]
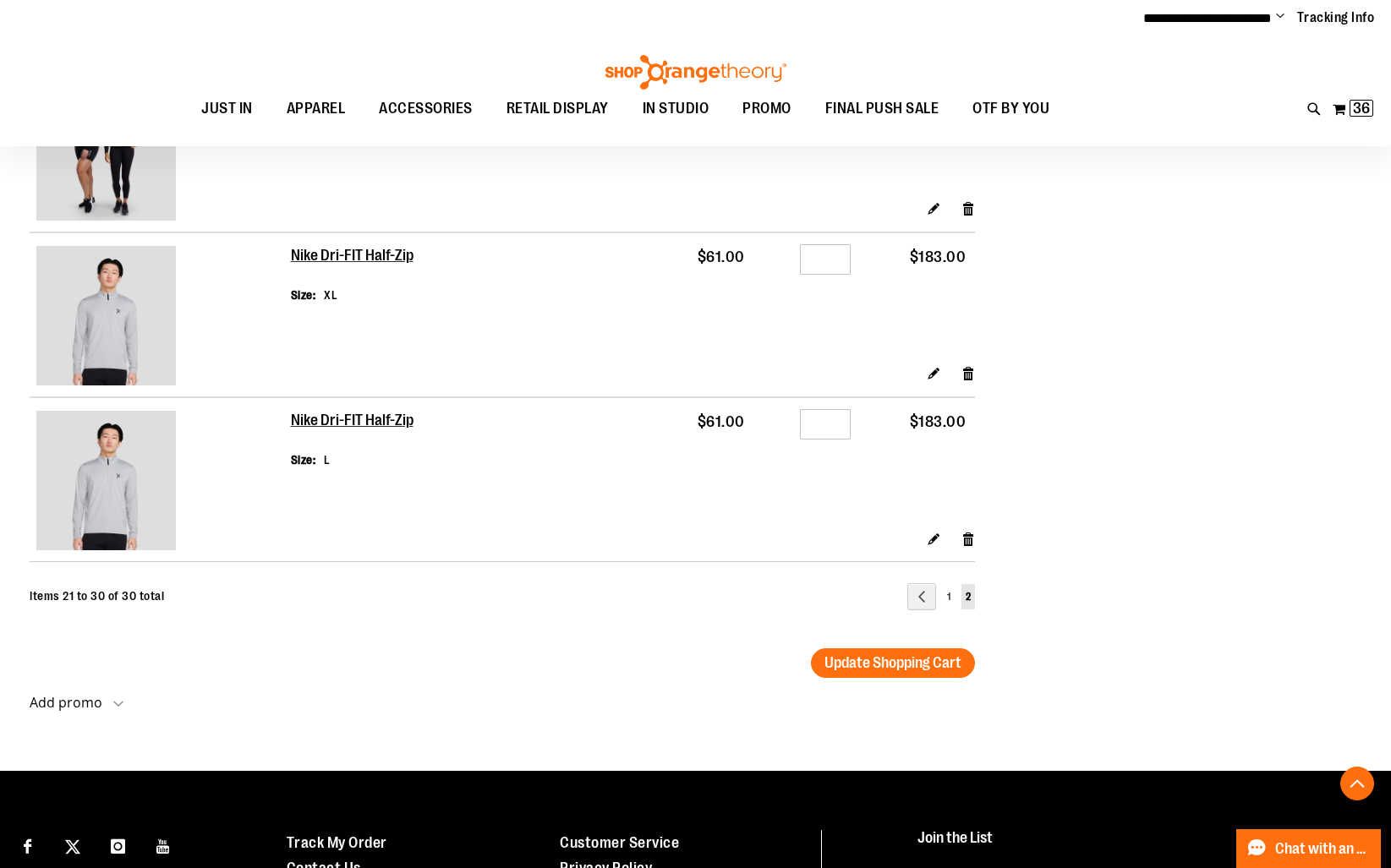
scroll to position [1169, 0]
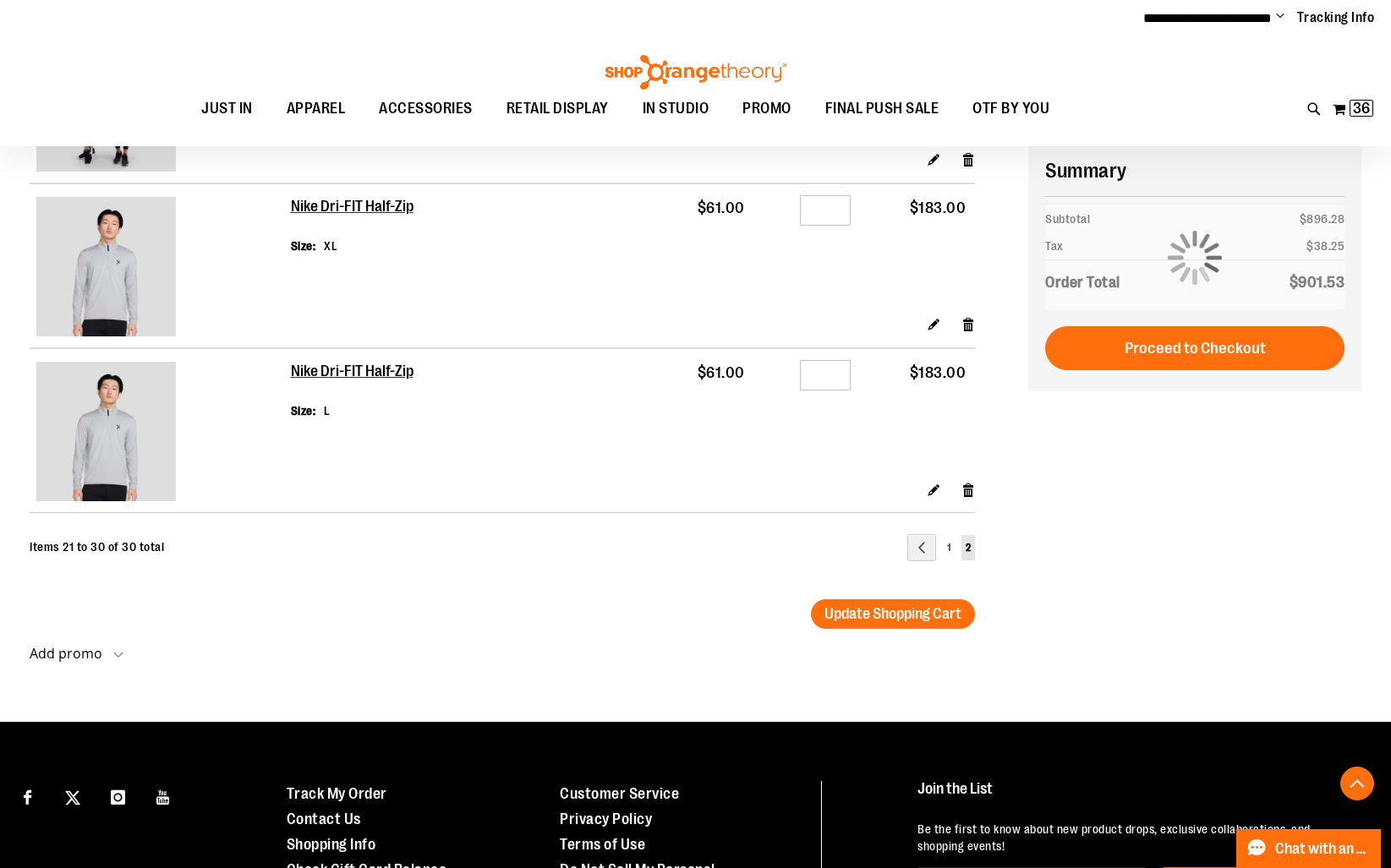
type input "**********"
click at [839, 226] on input "*" at bounding box center [825, 210] width 51 height 30
type input "*"
click at [826, 391] on input "*" at bounding box center [825, 375] width 51 height 30
type input "*"
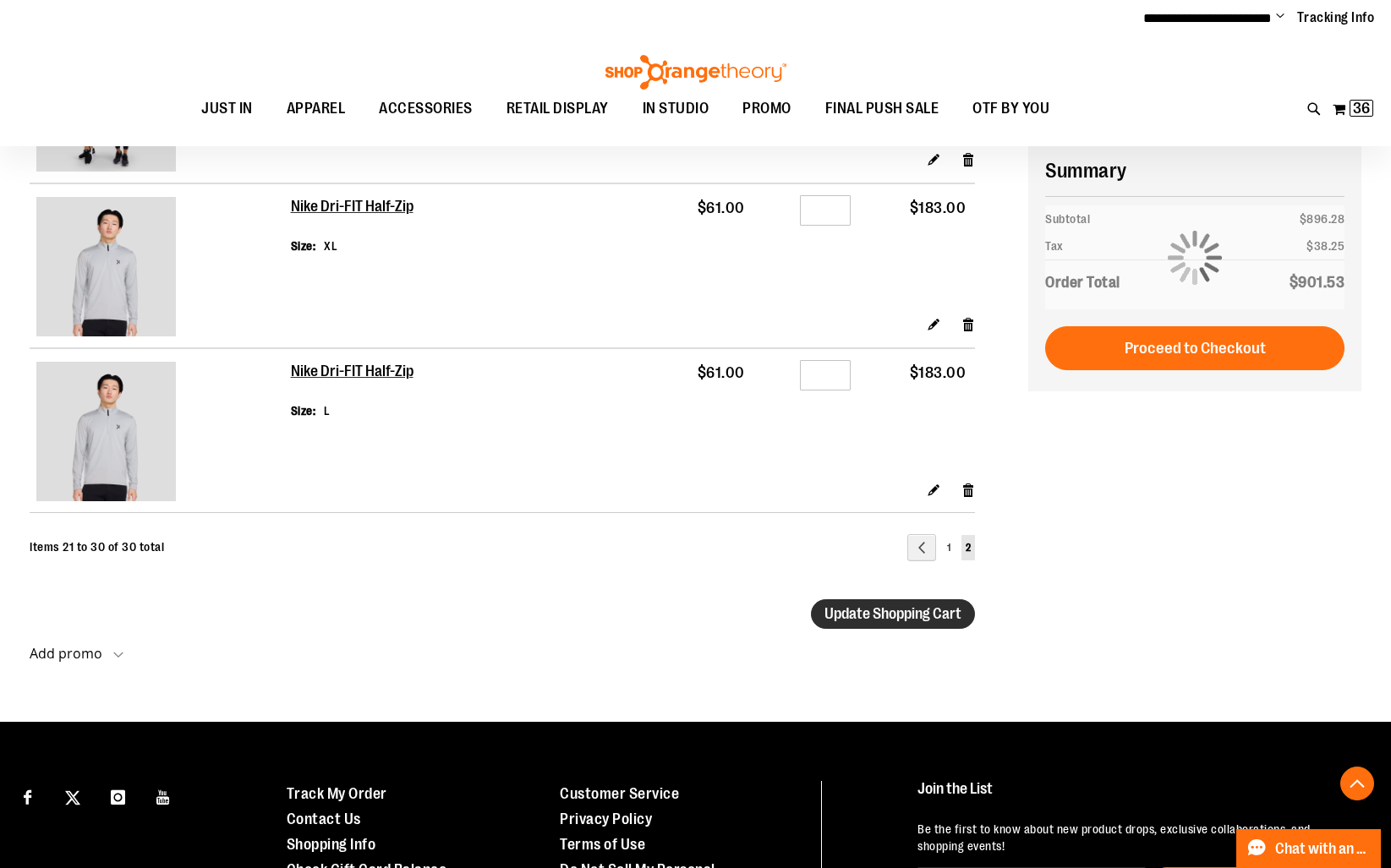
click at [896, 622] on span "Update Shopping Cart" at bounding box center [892, 614] width 137 height 17
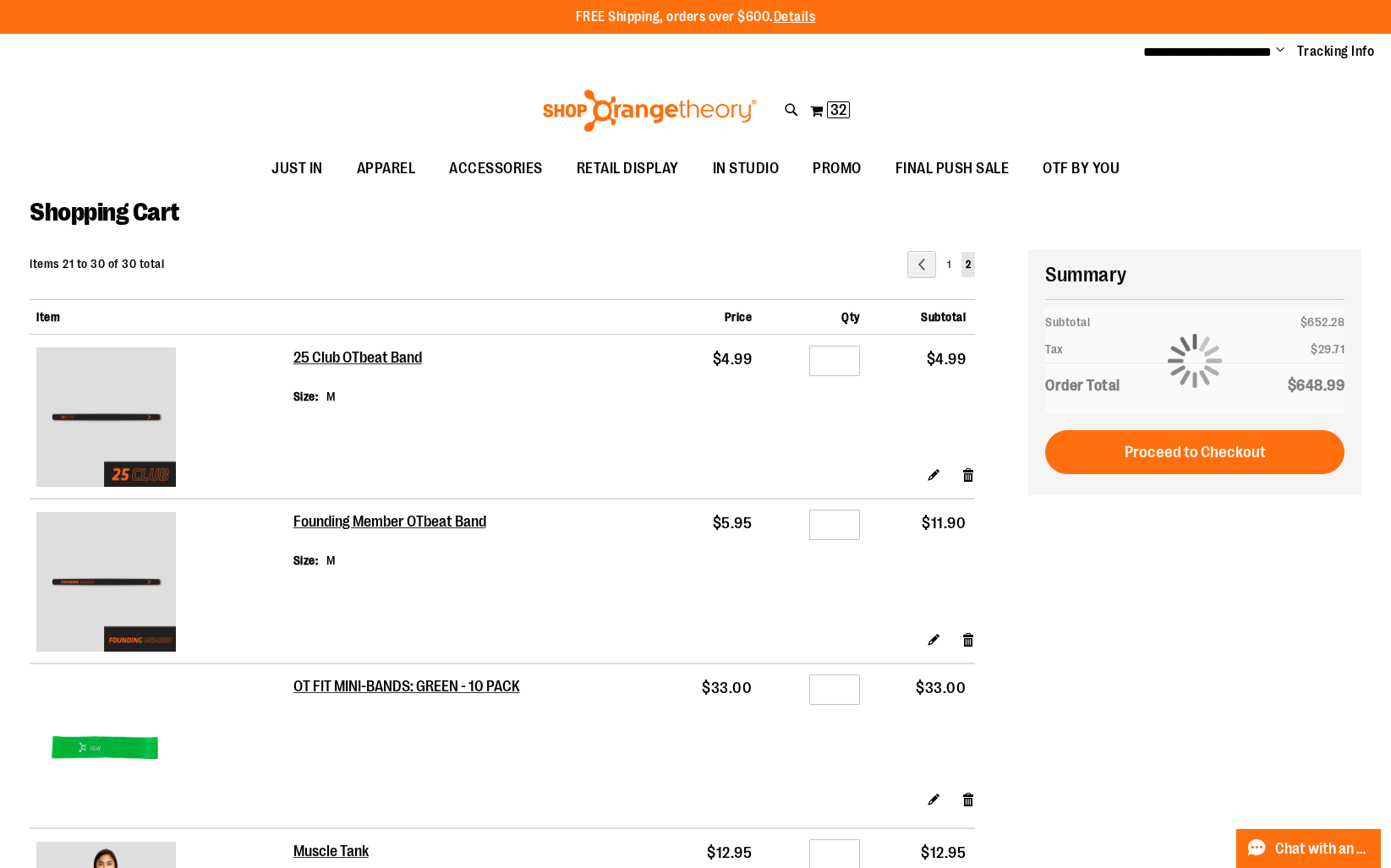
type input "**********"
click at [646, 106] on img at bounding box center [649, 111] width 219 height 42
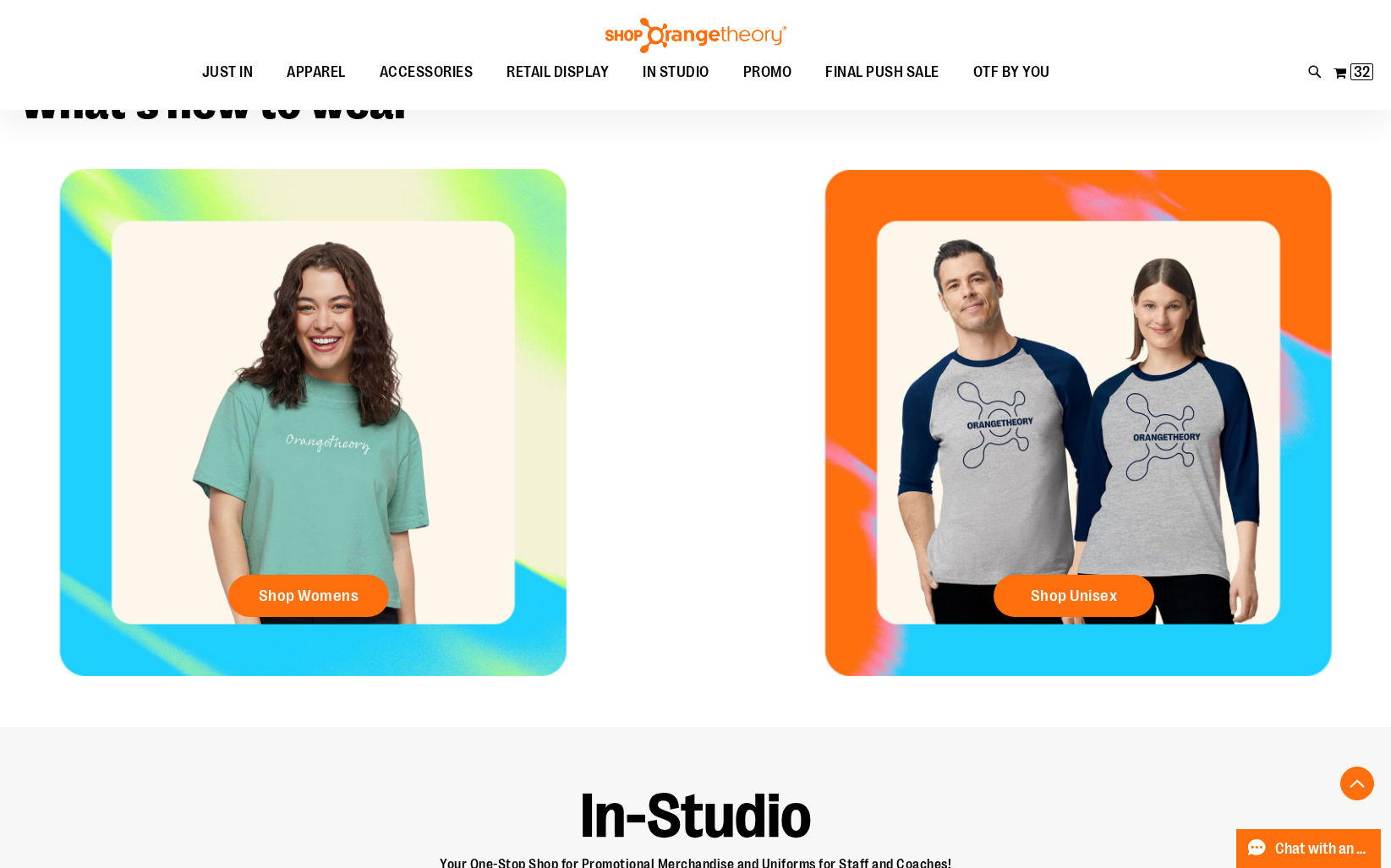
scroll to position [703, 0]
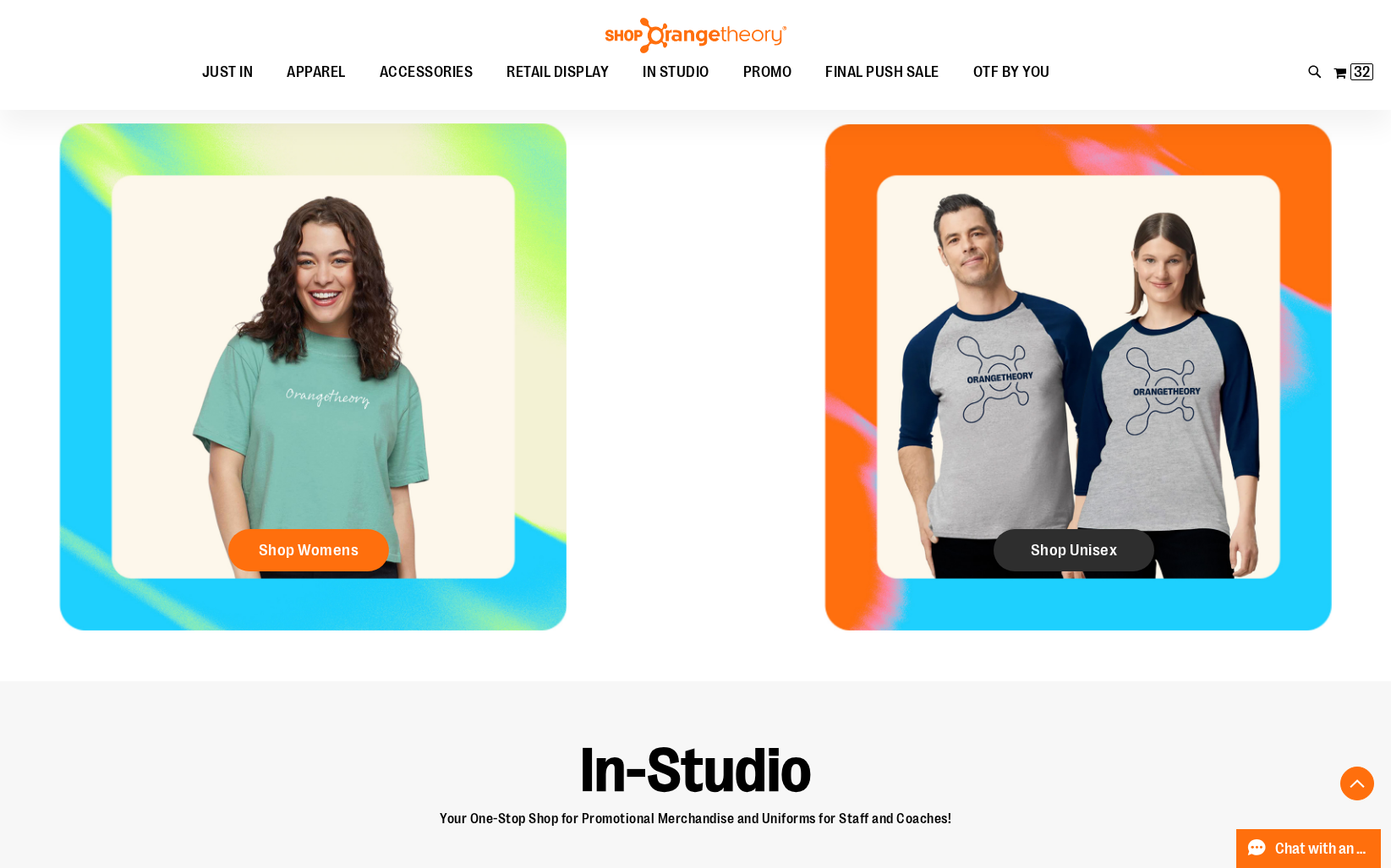
type input "**********"
click at [1060, 547] on span "Shop Unisex" at bounding box center [1074, 551] width 87 height 19
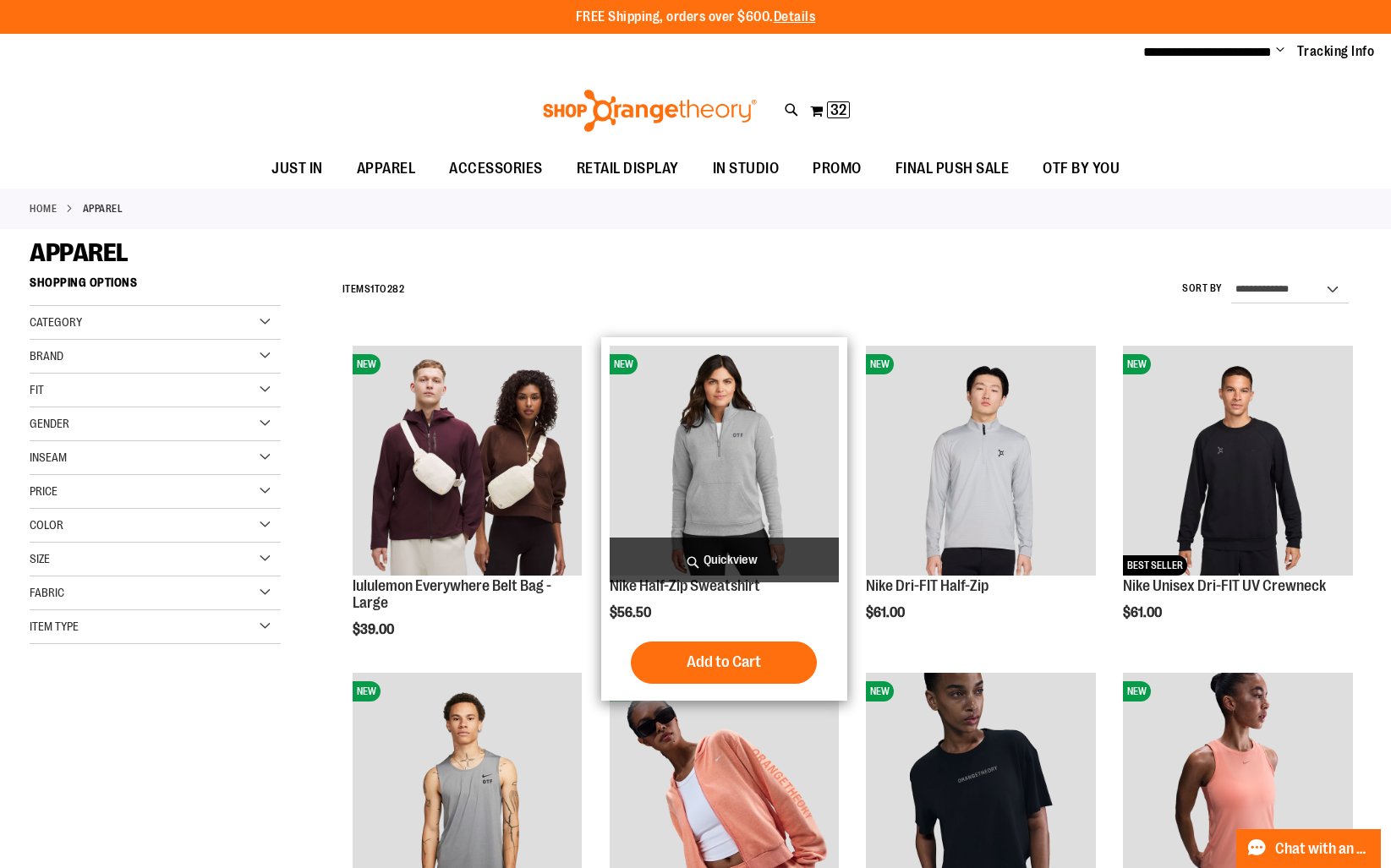
type input "**********"
click at [759, 370] on img "product" at bounding box center [724, 461] width 230 height 230
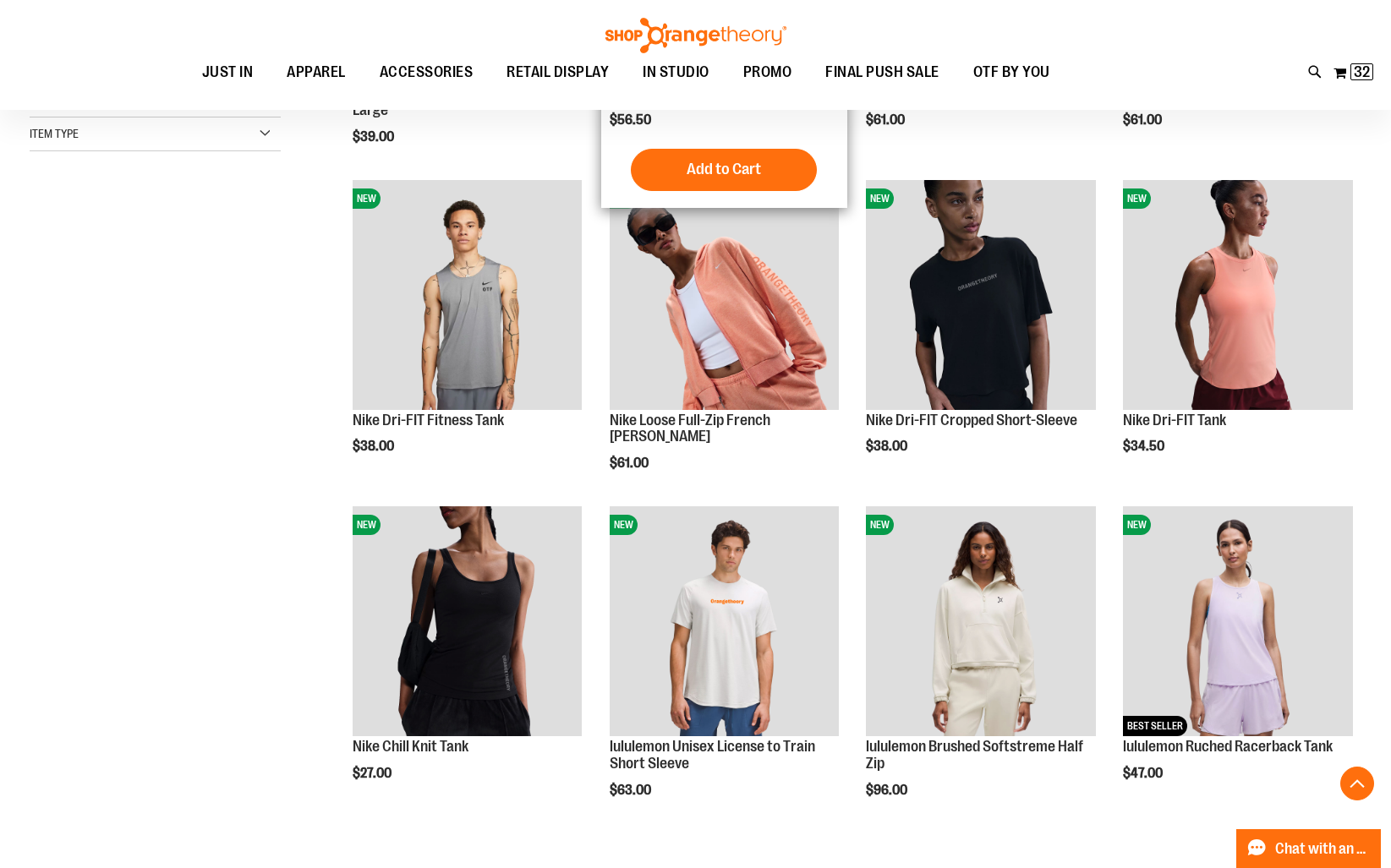
scroll to position [575, 0]
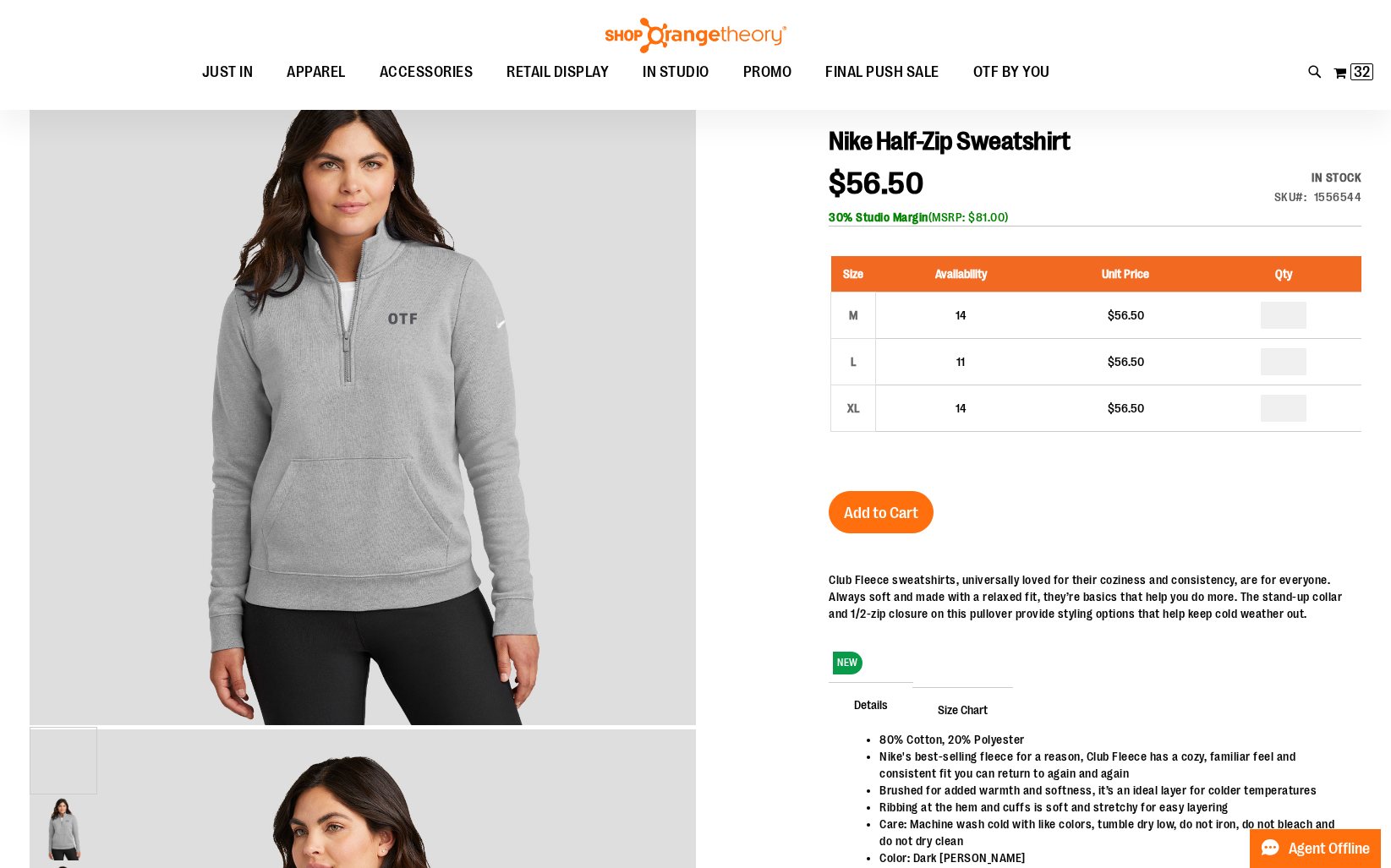
scroll to position [192, 0]
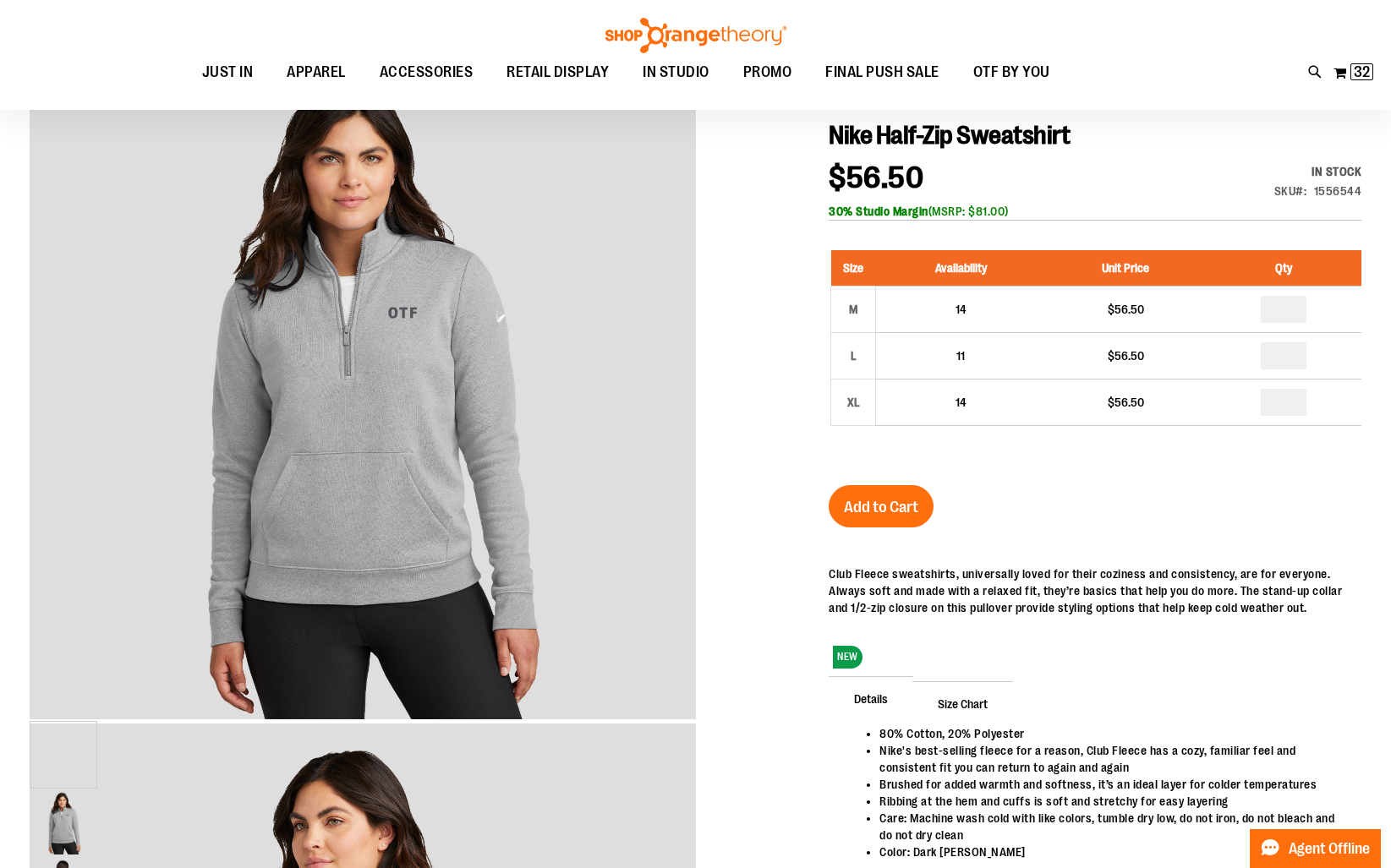
type input "**********"
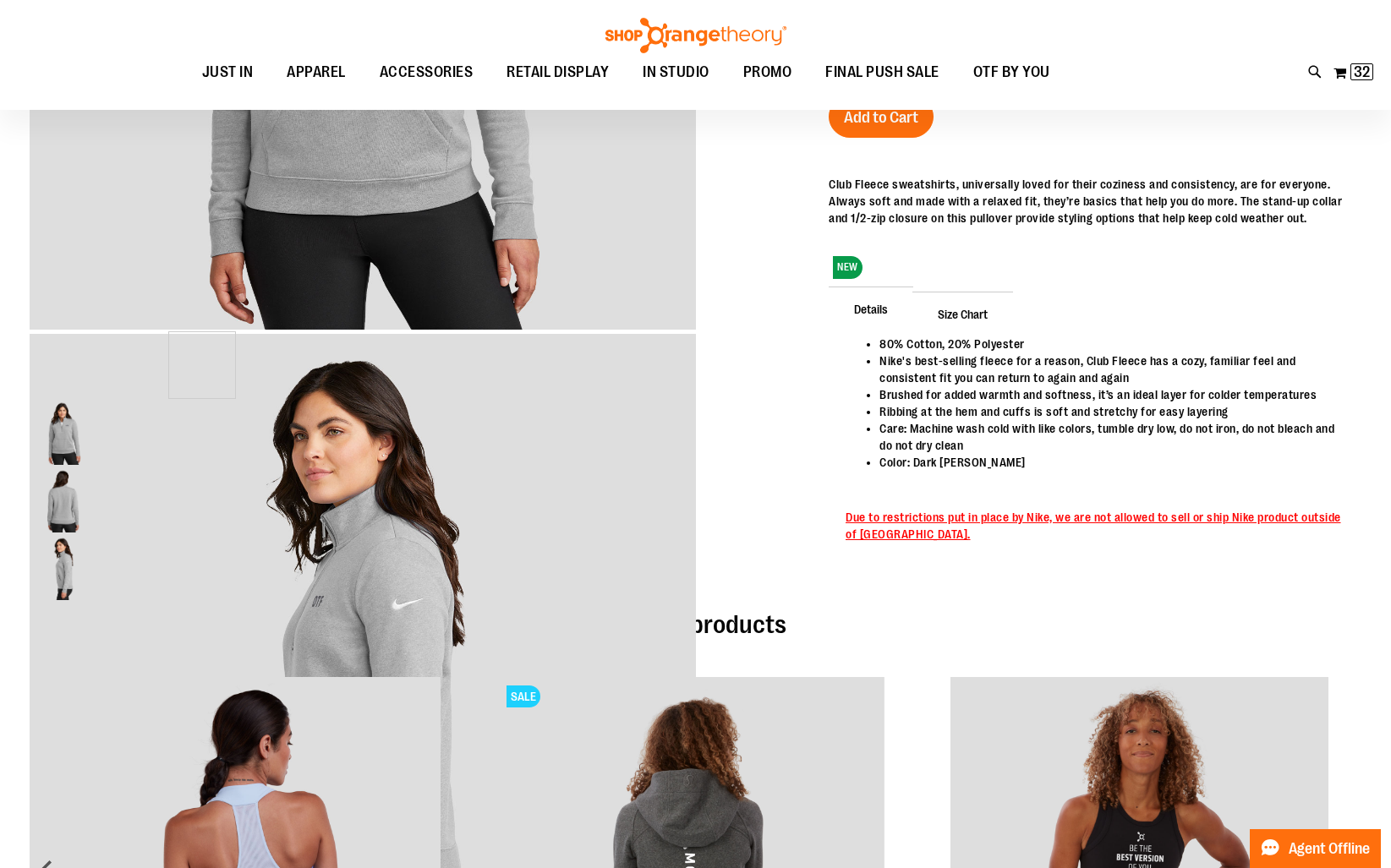
scroll to position [0, 0]
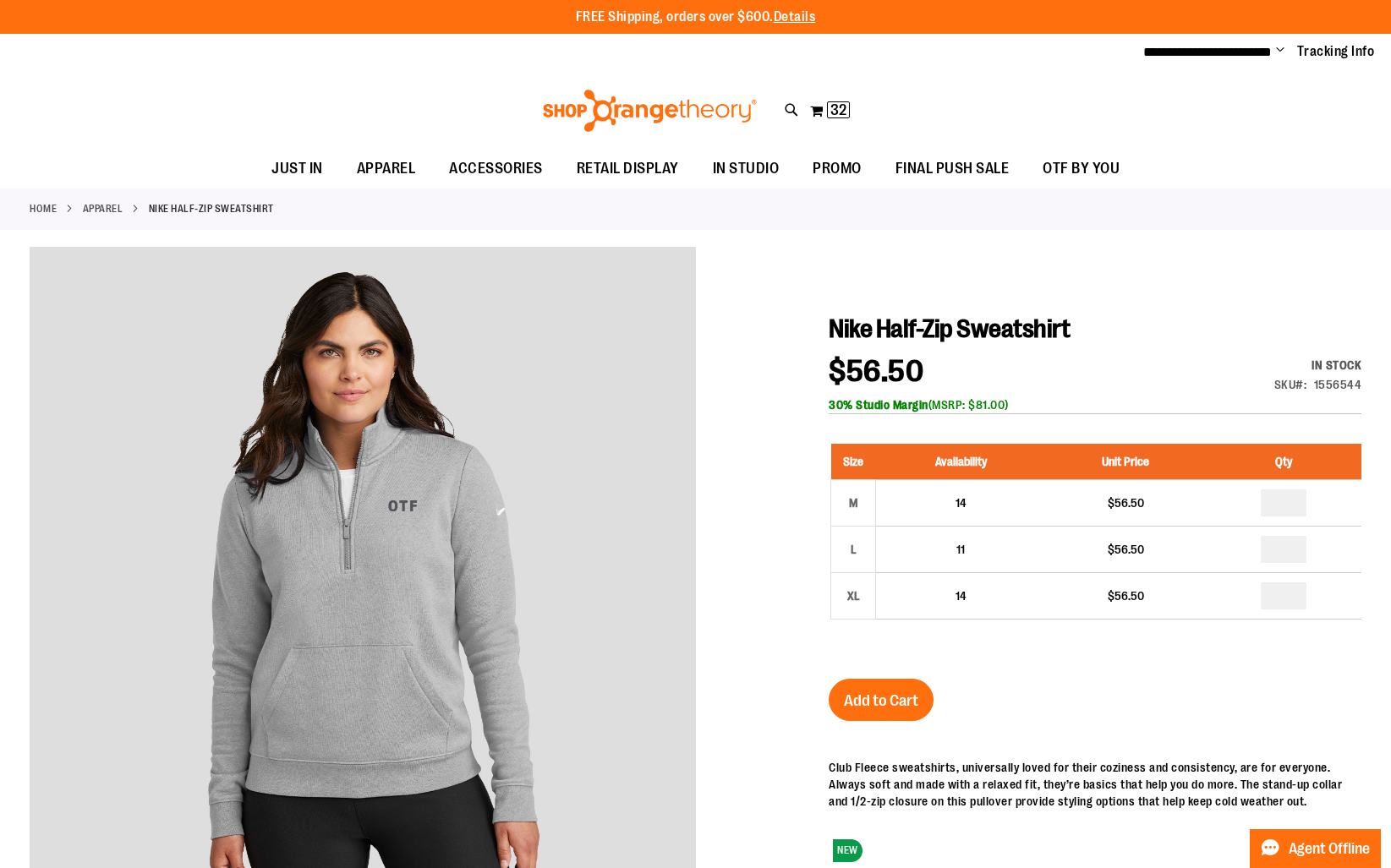
click at [35, 210] on link "Home" at bounding box center [42, 209] width 27 height 16
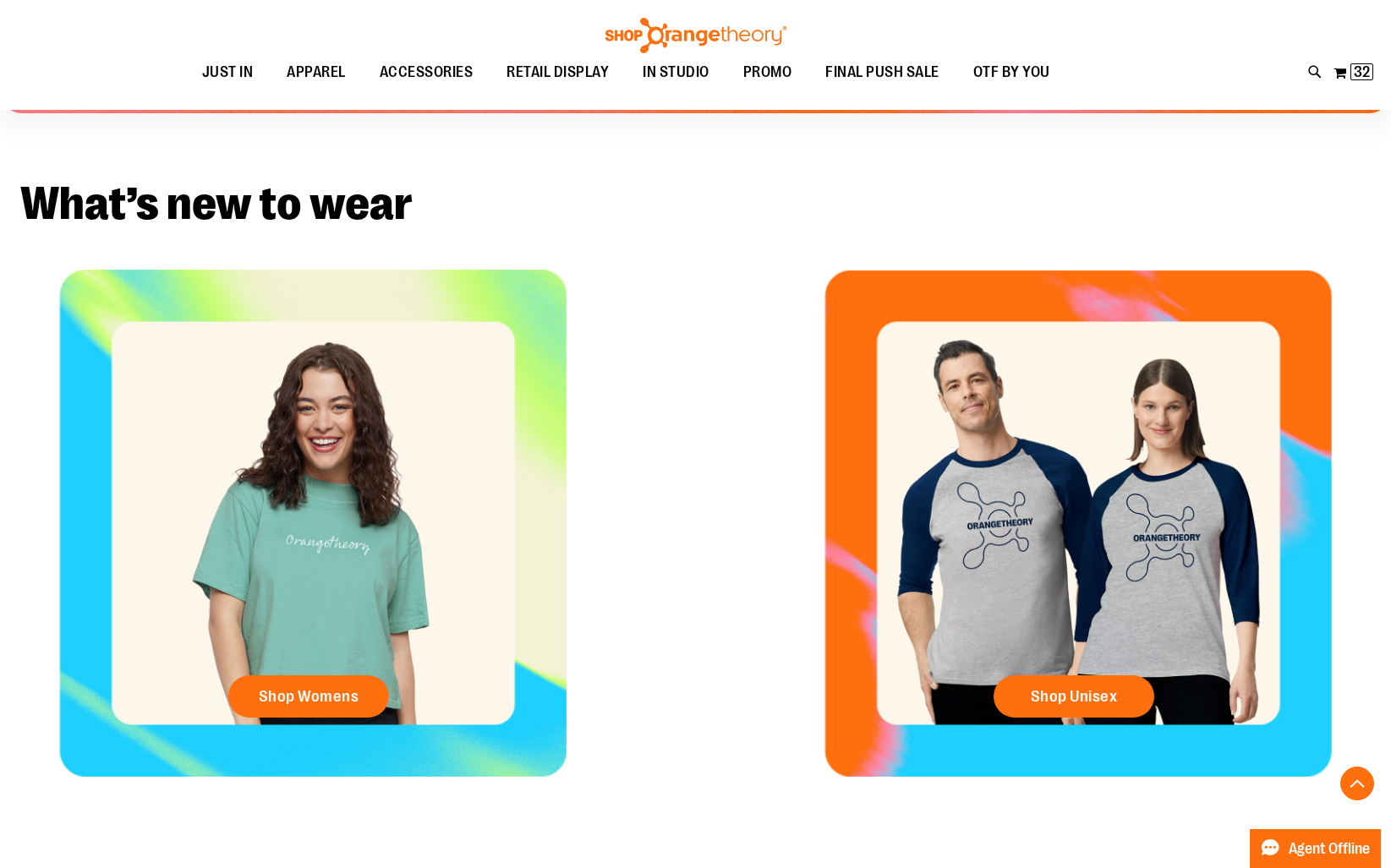
scroll to position [641, 0]
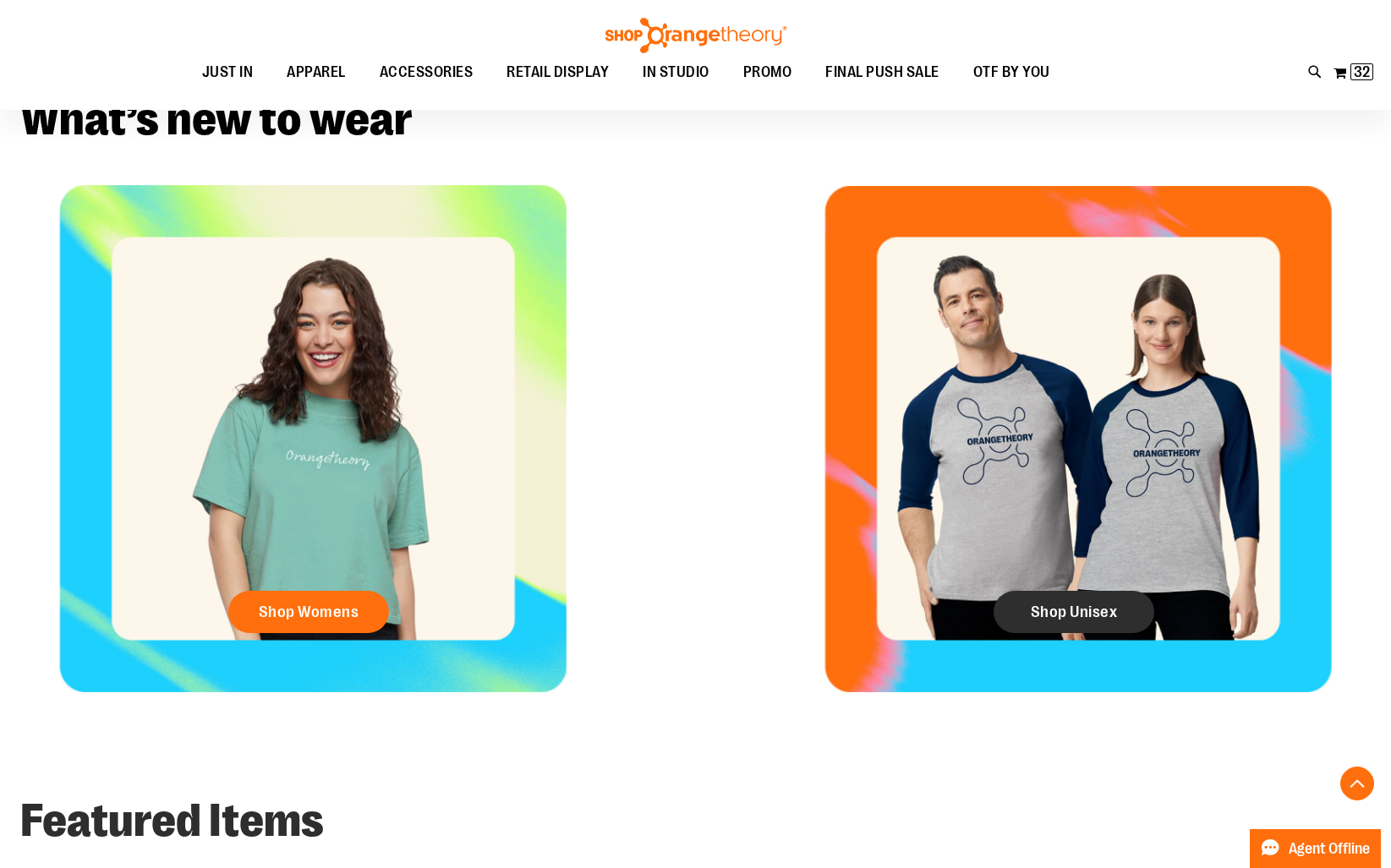
type input "**********"
click at [1099, 622] on link "Shop Unisex" at bounding box center [1074, 612] width 161 height 42
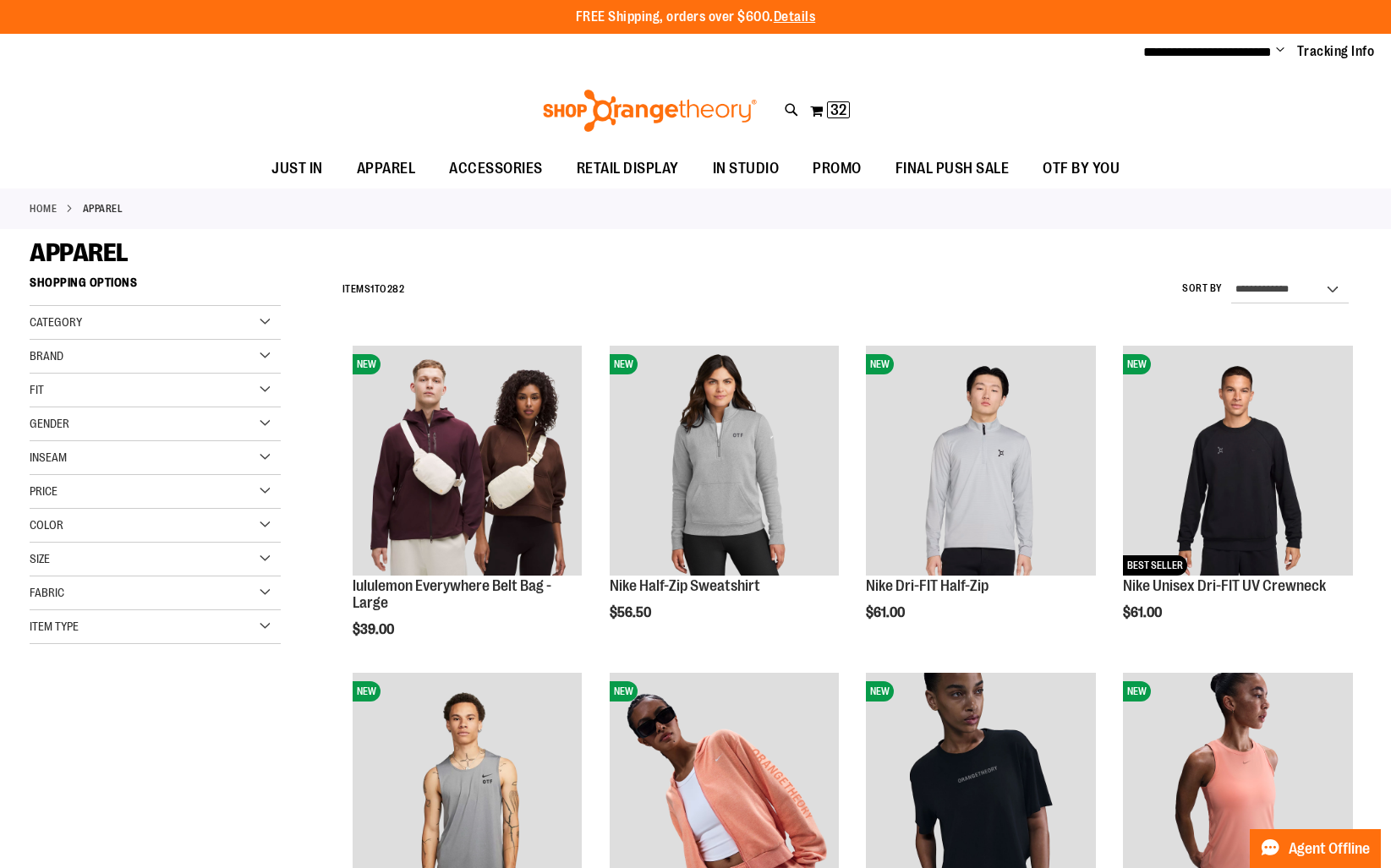
type input "**********"
click at [67, 434] on div "Gender" at bounding box center [155, 424] width 251 height 34
click at [41, 489] on link "Unisex 64 items" at bounding box center [145, 494] width 241 height 18
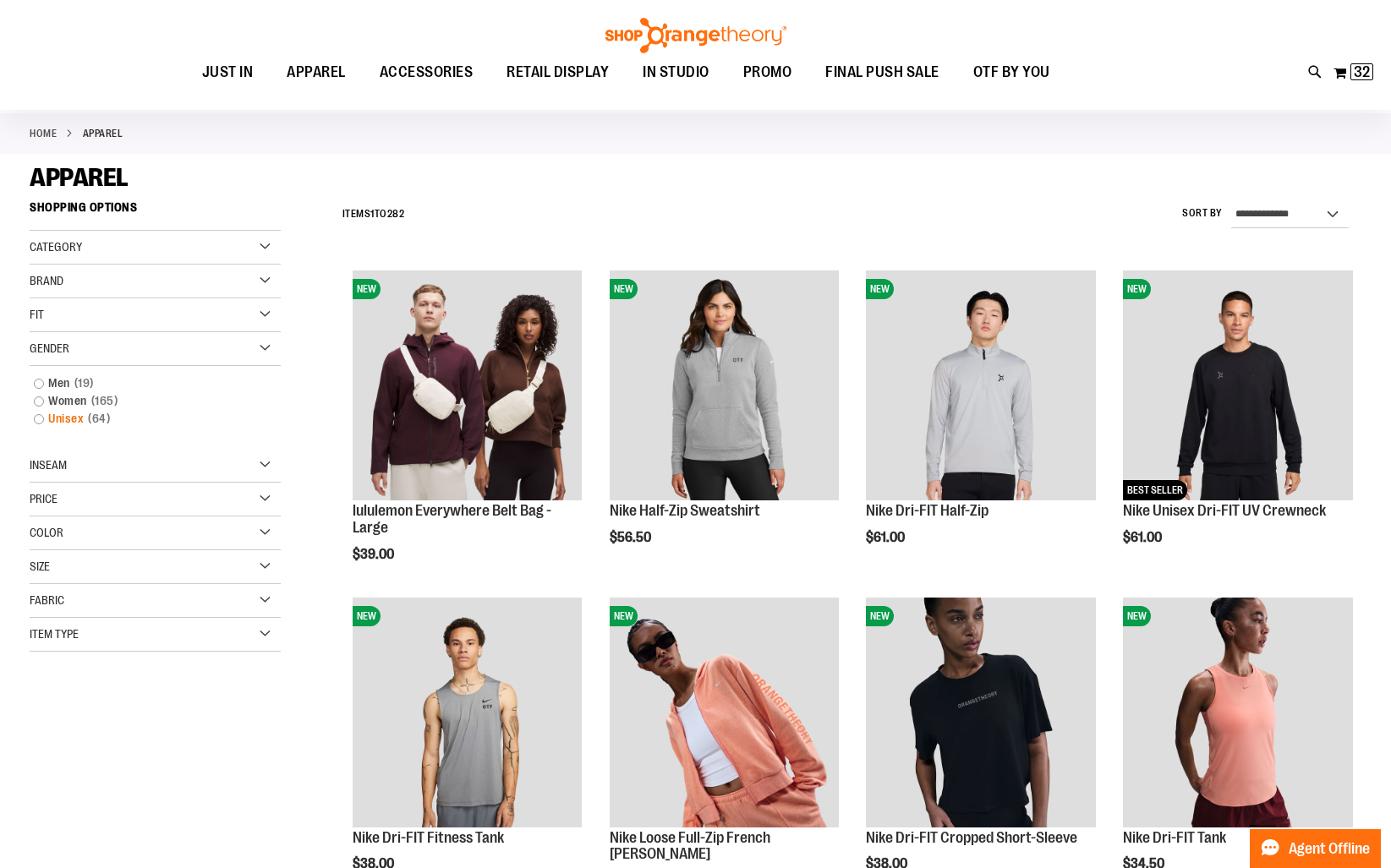
click at [41, 420] on link "Unisex 64 items" at bounding box center [145, 418] width 241 height 18
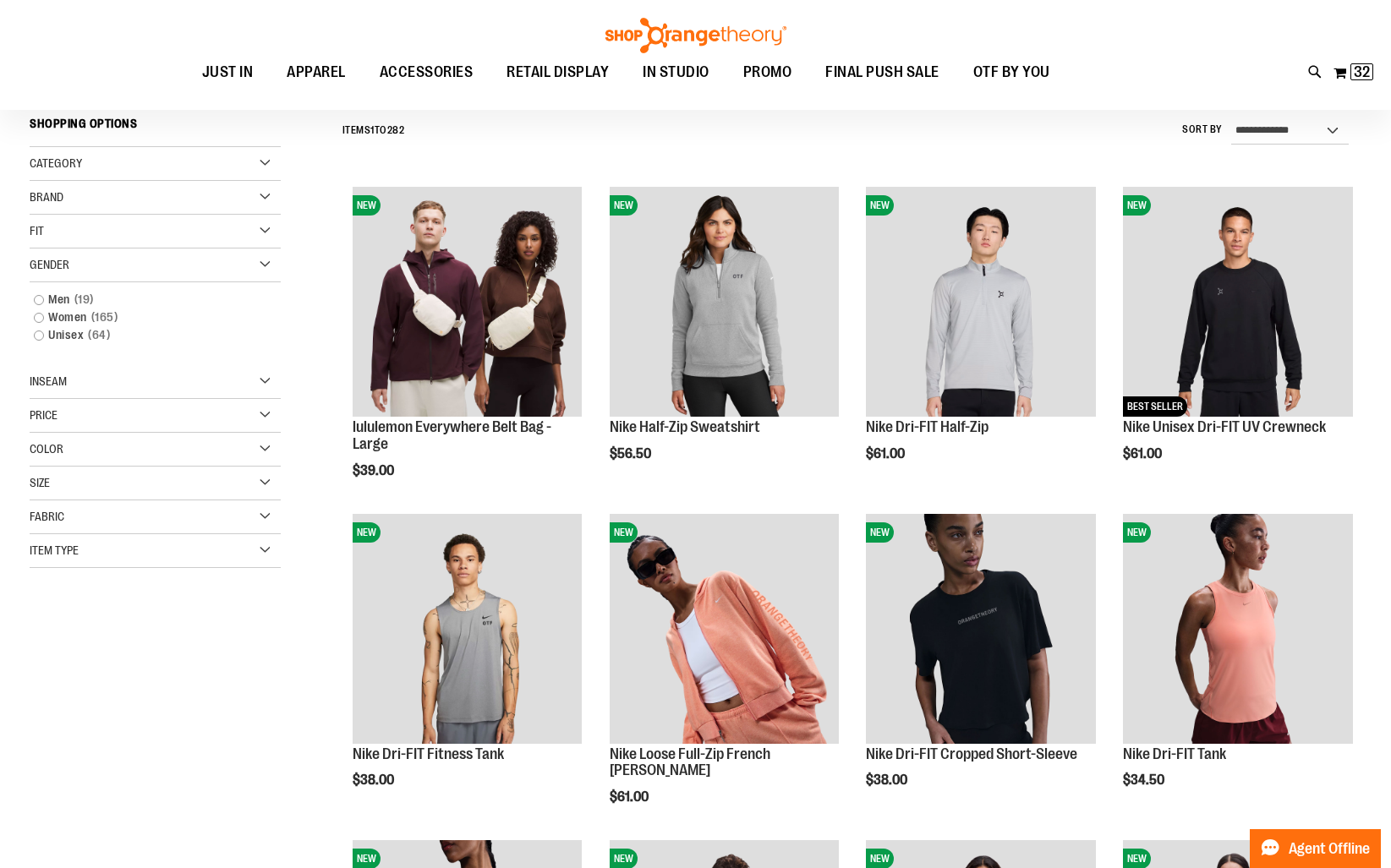
scroll to position [157, 0]
click at [42, 303] on link "Men 19 items" at bounding box center [145, 299] width 241 height 18
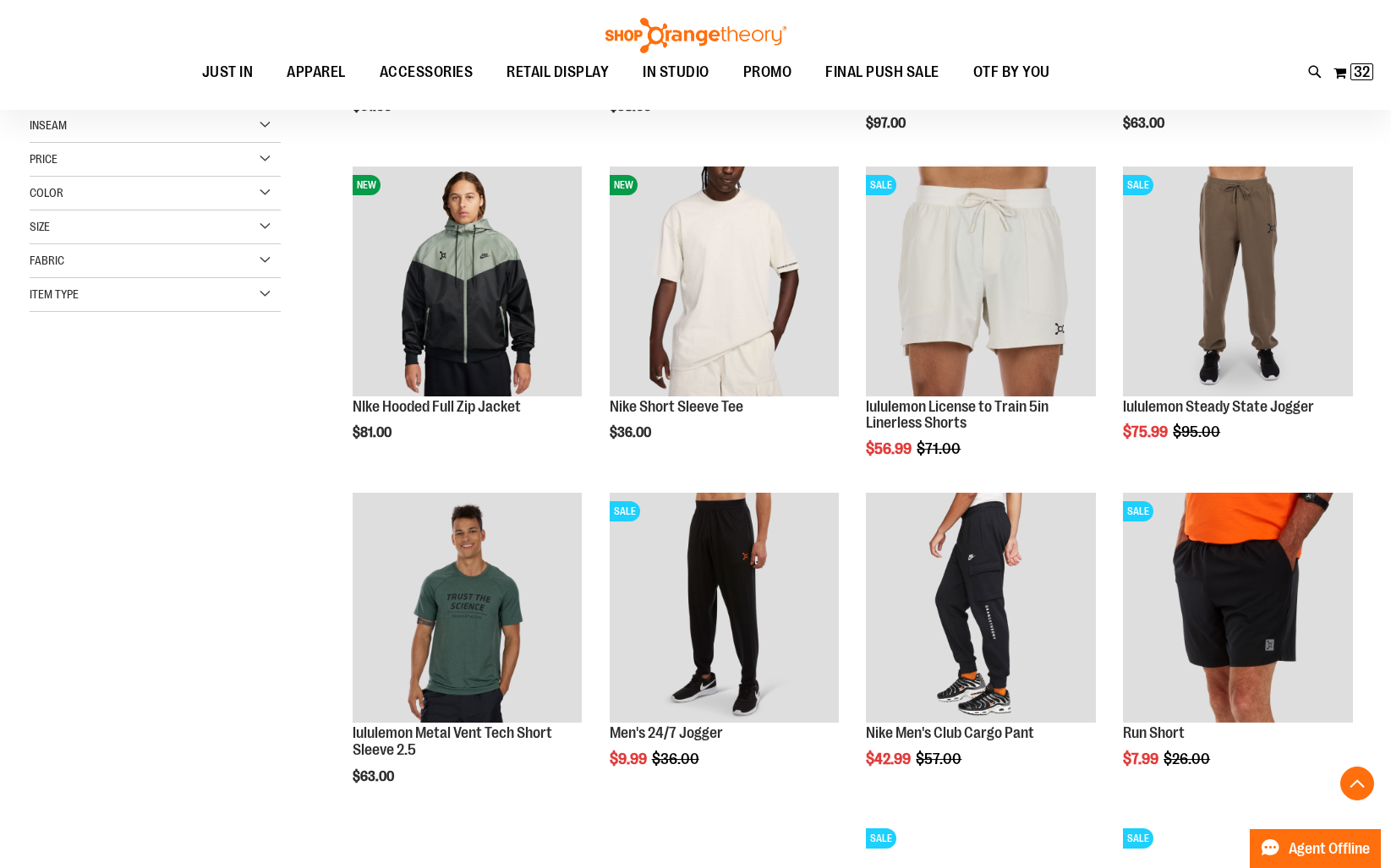
scroll to position [464, 0]
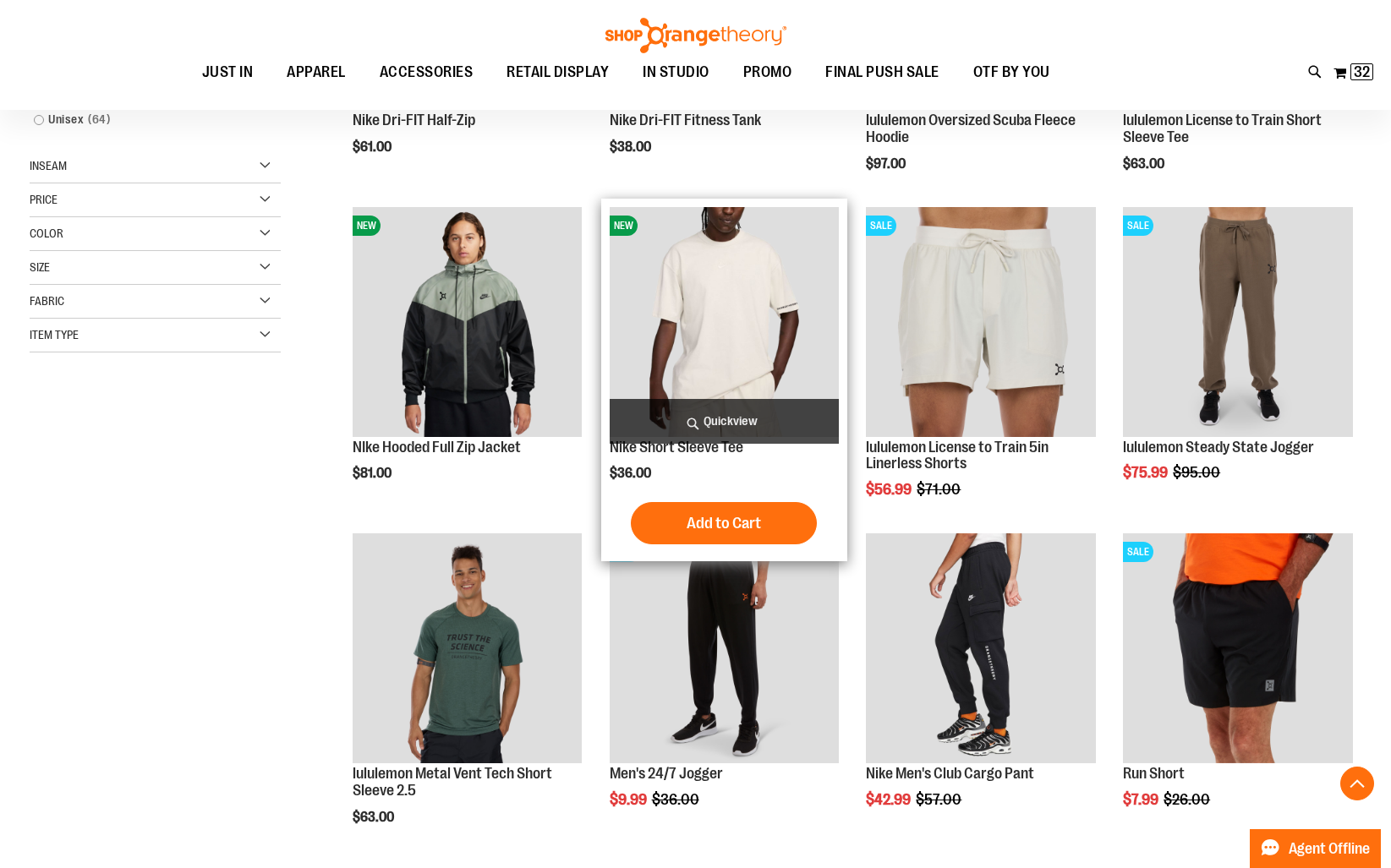
click at [693, 303] on img "product" at bounding box center [724, 322] width 230 height 230
